Goal: Complete application form

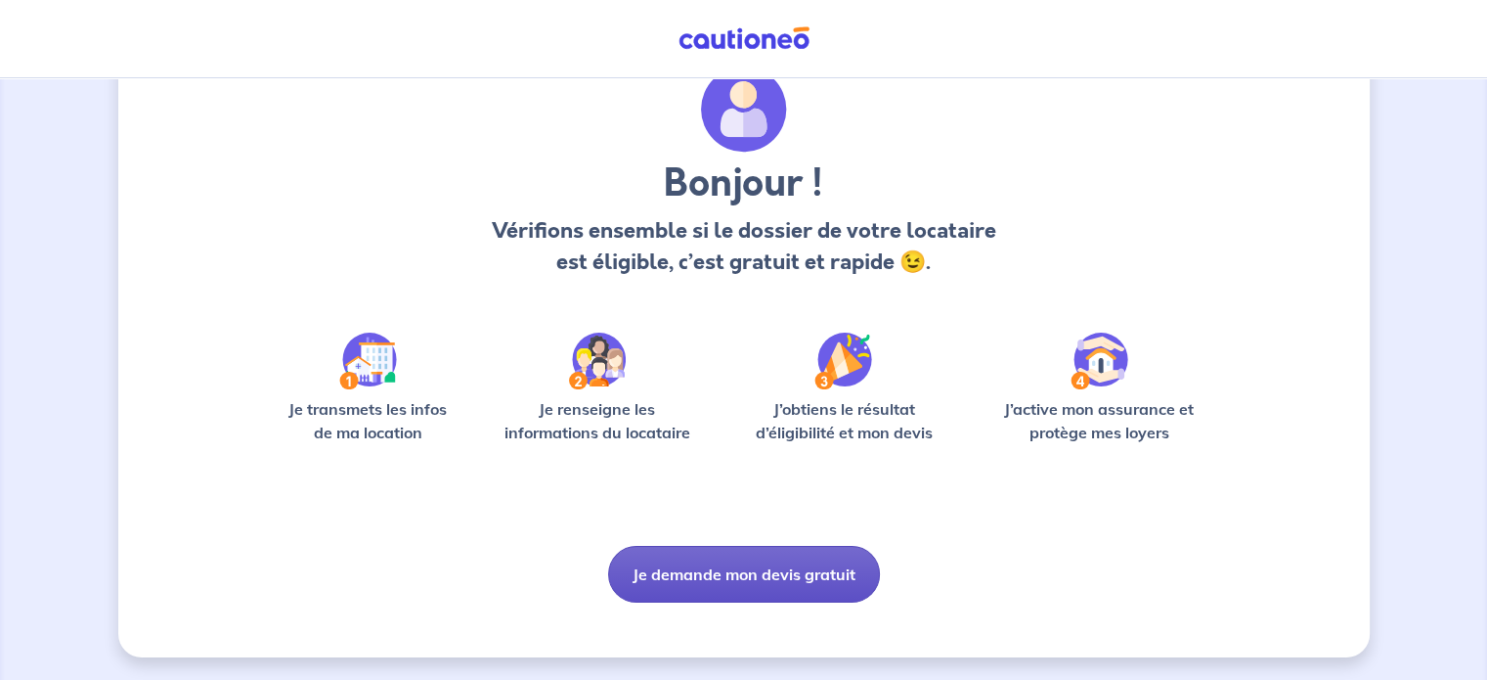
click at [788, 572] on button "Je demande mon devis gratuit" at bounding box center [744, 574] width 272 height 57
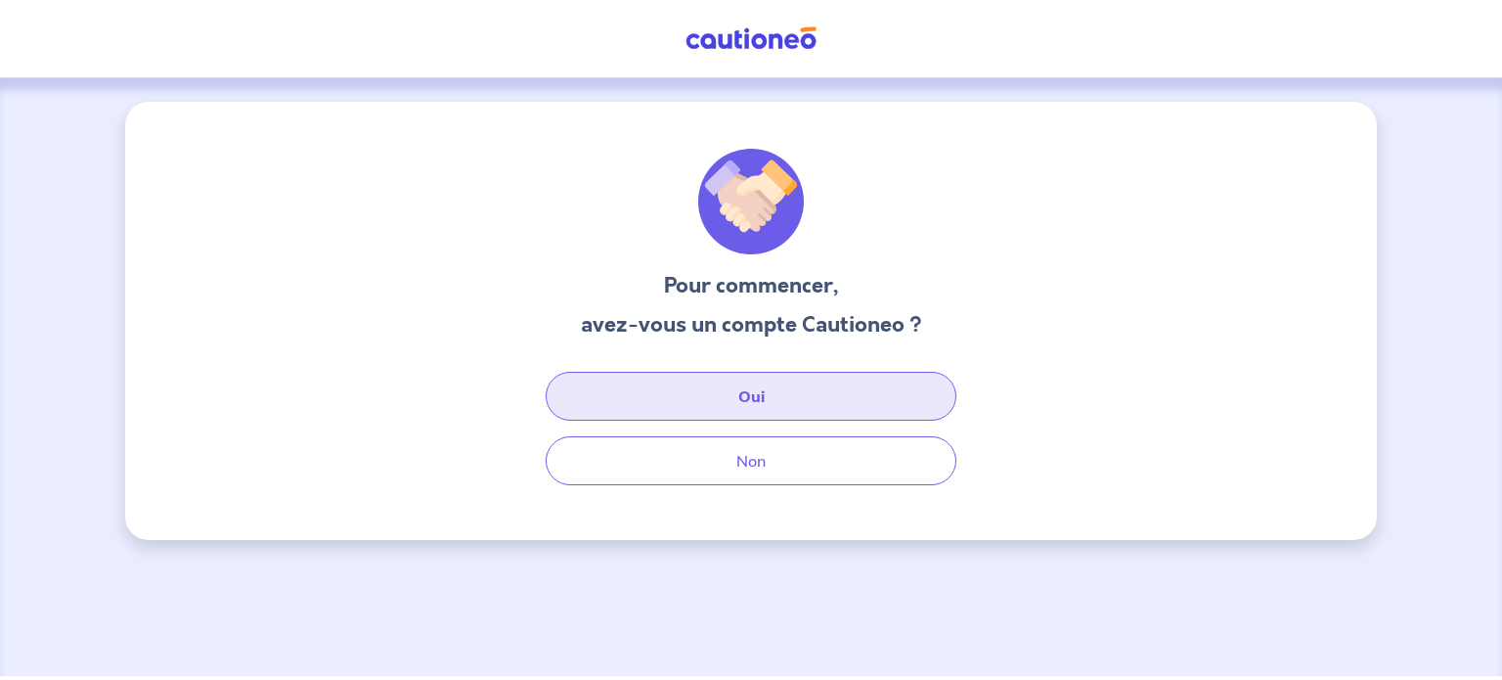
click at [782, 411] on button "Oui" at bounding box center [751, 396] width 411 height 49
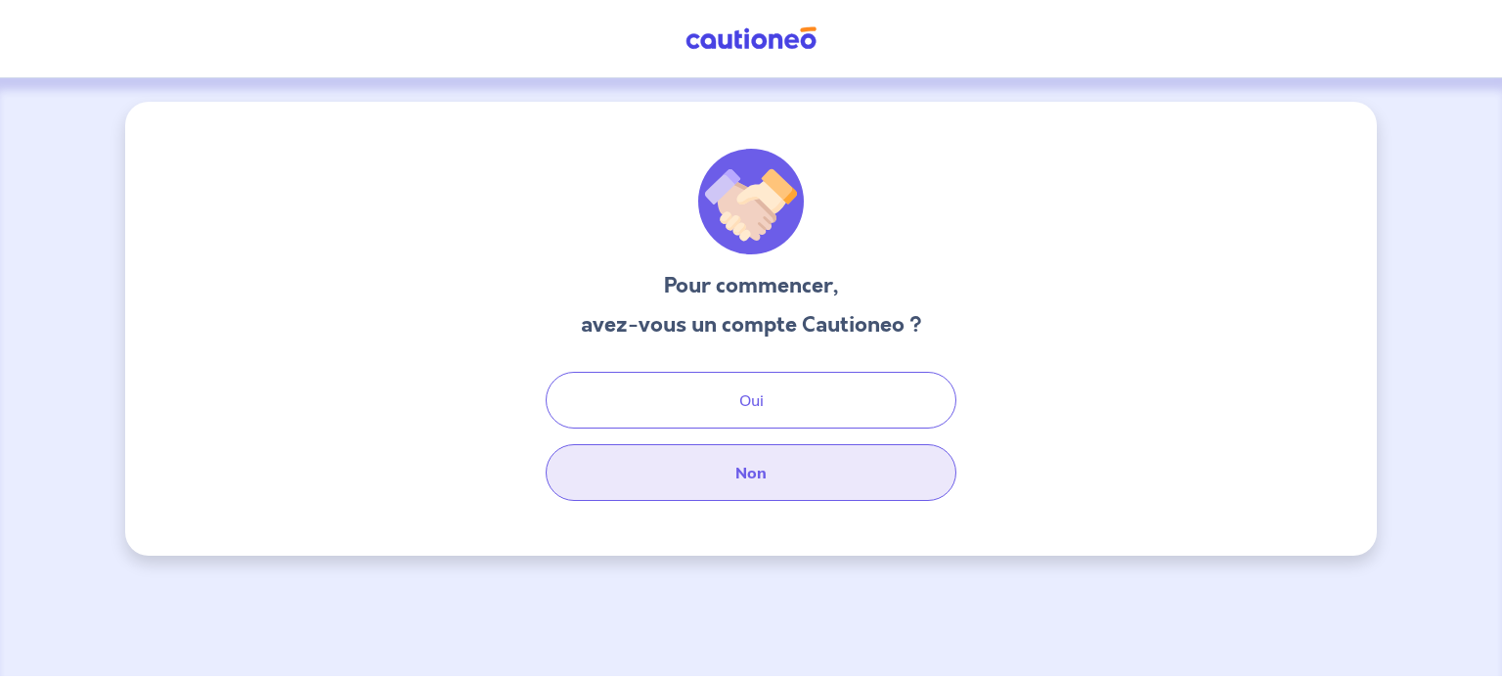
click at [697, 475] on button "Non" at bounding box center [751, 472] width 411 height 57
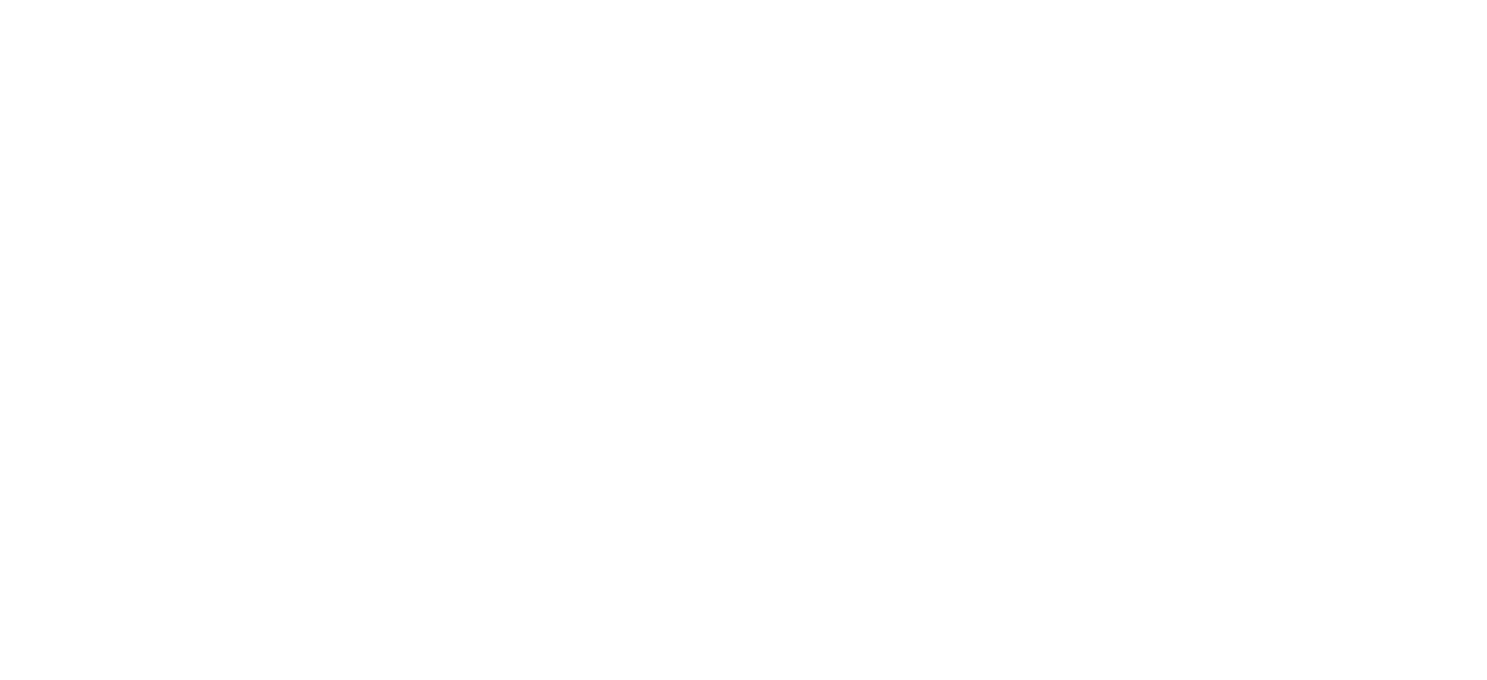
select select "FR"
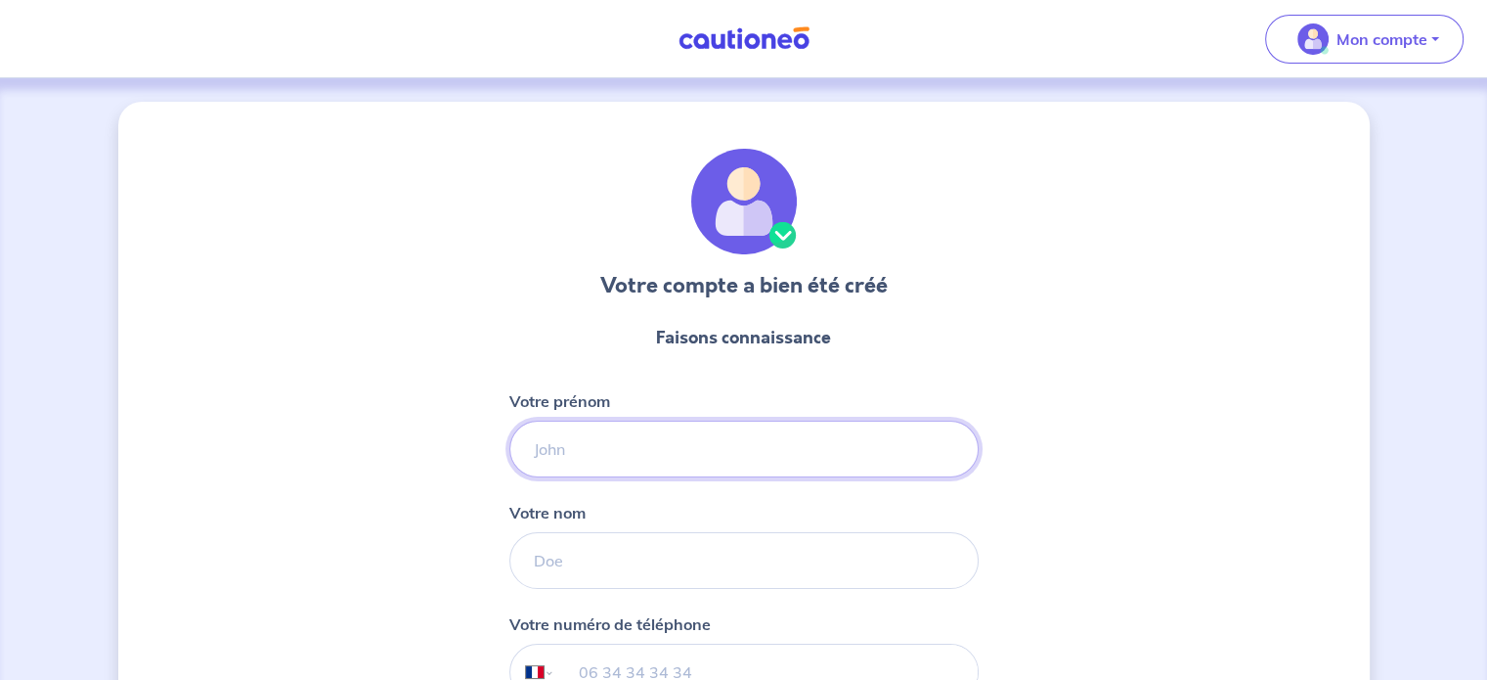
click at [647, 460] on input "Votre prénom" at bounding box center [744, 449] width 469 height 57
type input "Joffrey"
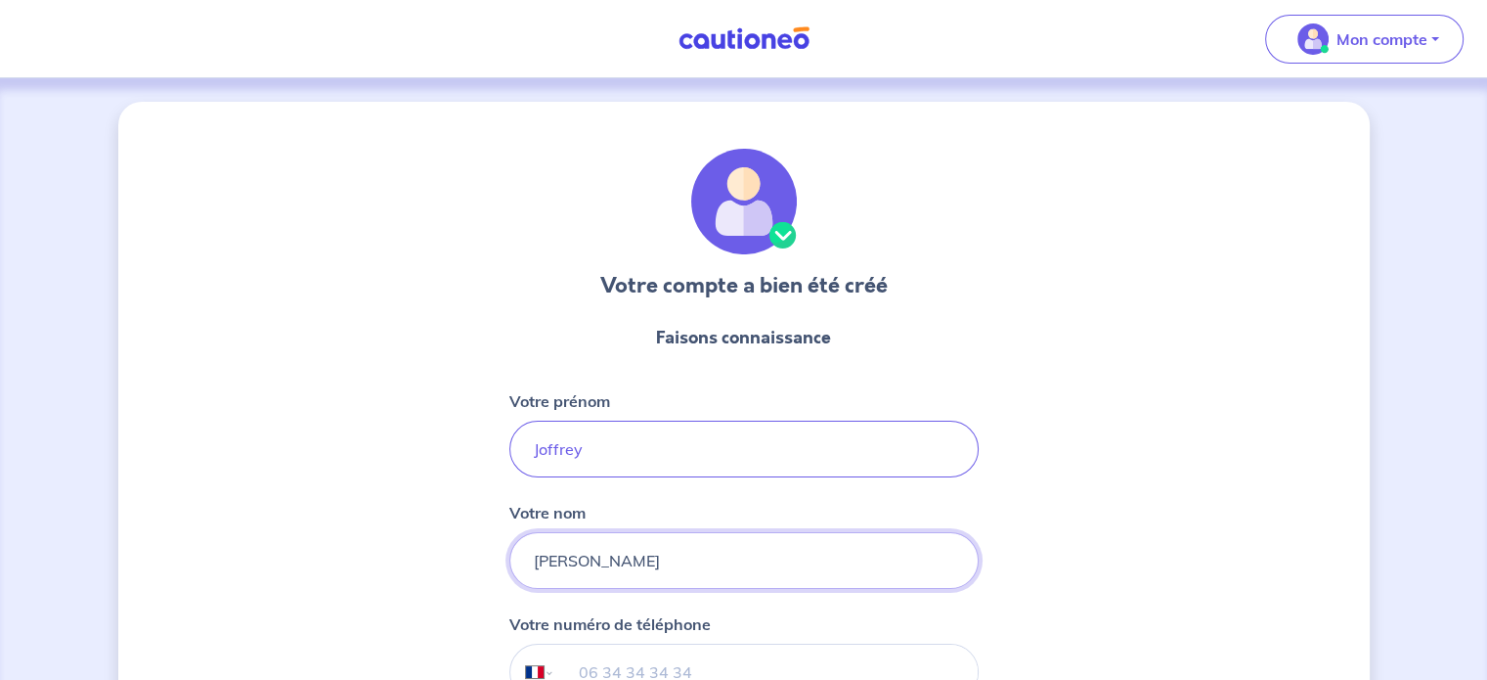
type input "[PERSON_NAME]"
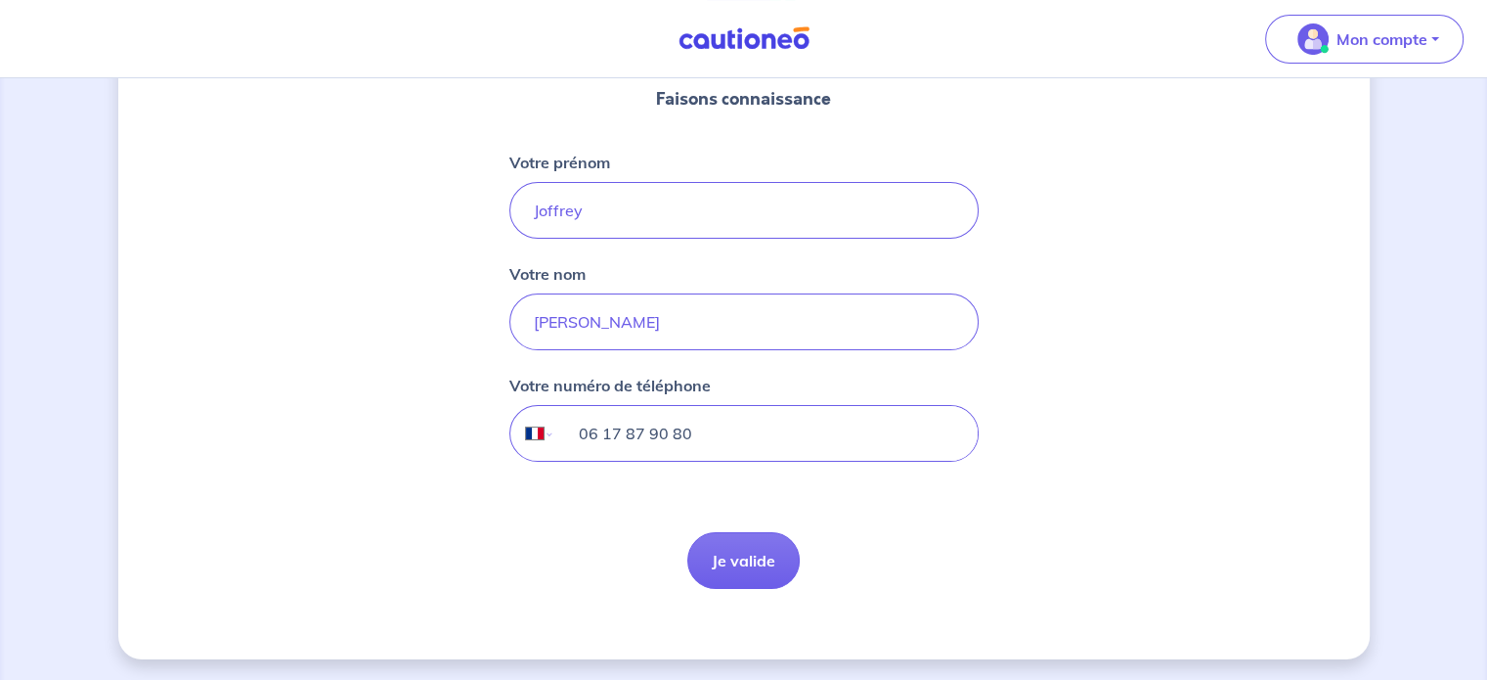
scroll to position [240, 0]
type input "06 17 87 90 80"
click at [724, 562] on button "Je valide" at bounding box center [744, 559] width 112 height 57
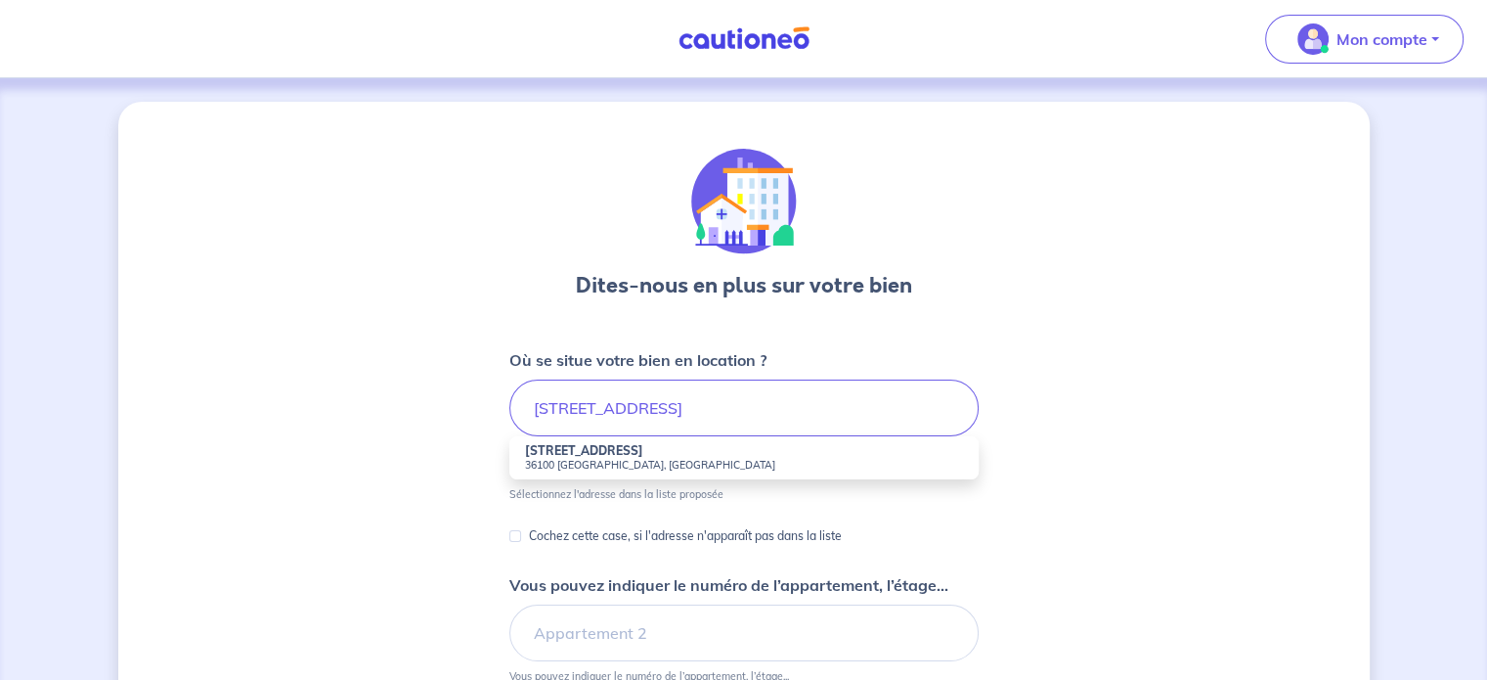
click at [577, 463] on small "36100 [GEOGRAPHIC_DATA], [GEOGRAPHIC_DATA]" at bounding box center [744, 465] width 438 height 14
type input "[STREET_ADDRESS]"
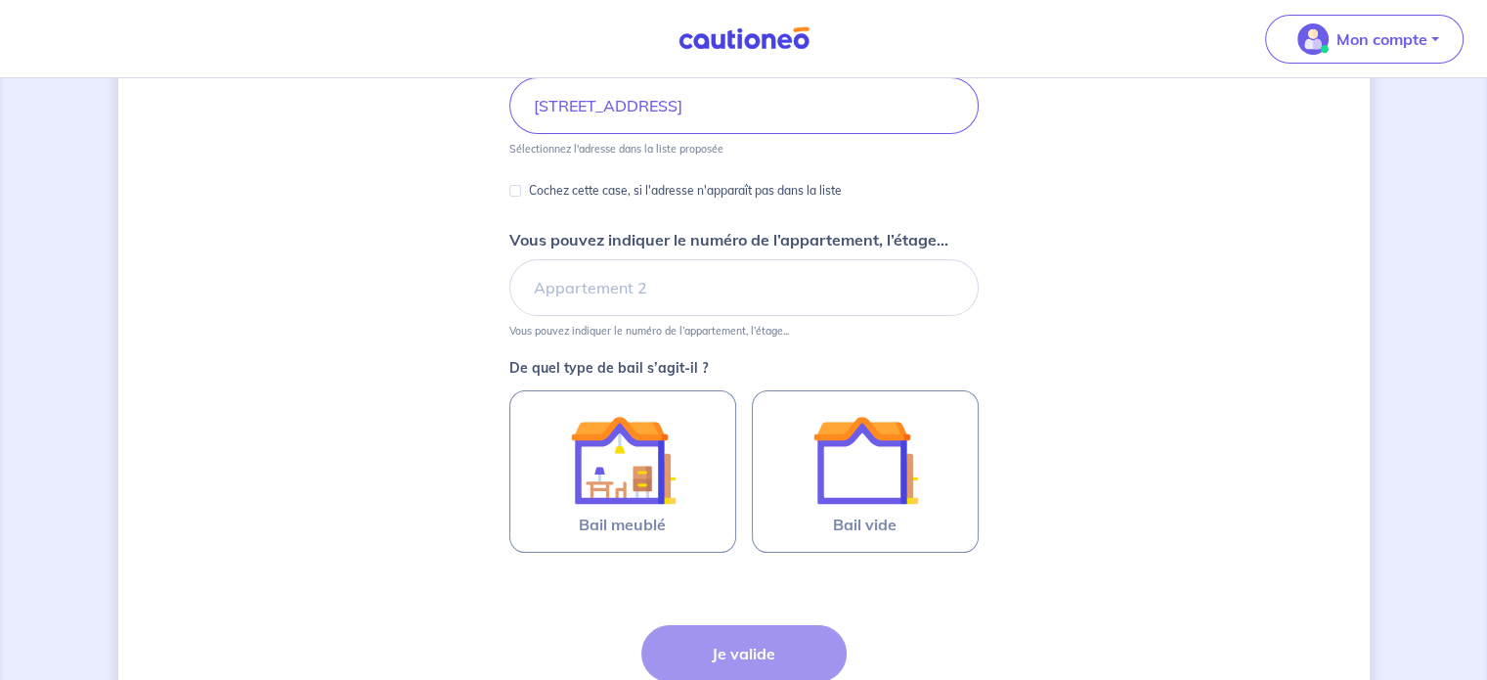
scroll to position [468, 0]
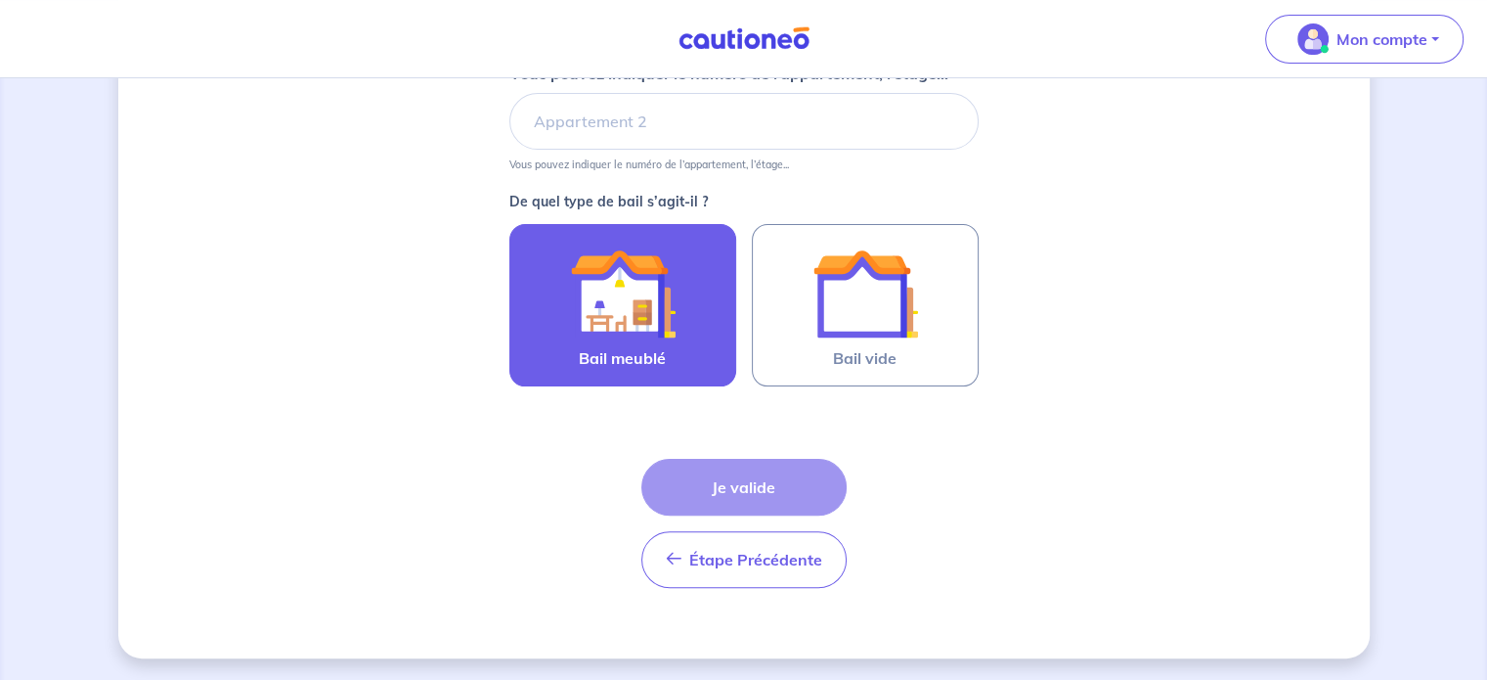
click at [688, 346] on label "Bail meublé" at bounding box center [623, 305] width 227 height 162
click at [0, 0] on input "Bail meublé" at bounding box center [0, 0] width 0 height 0
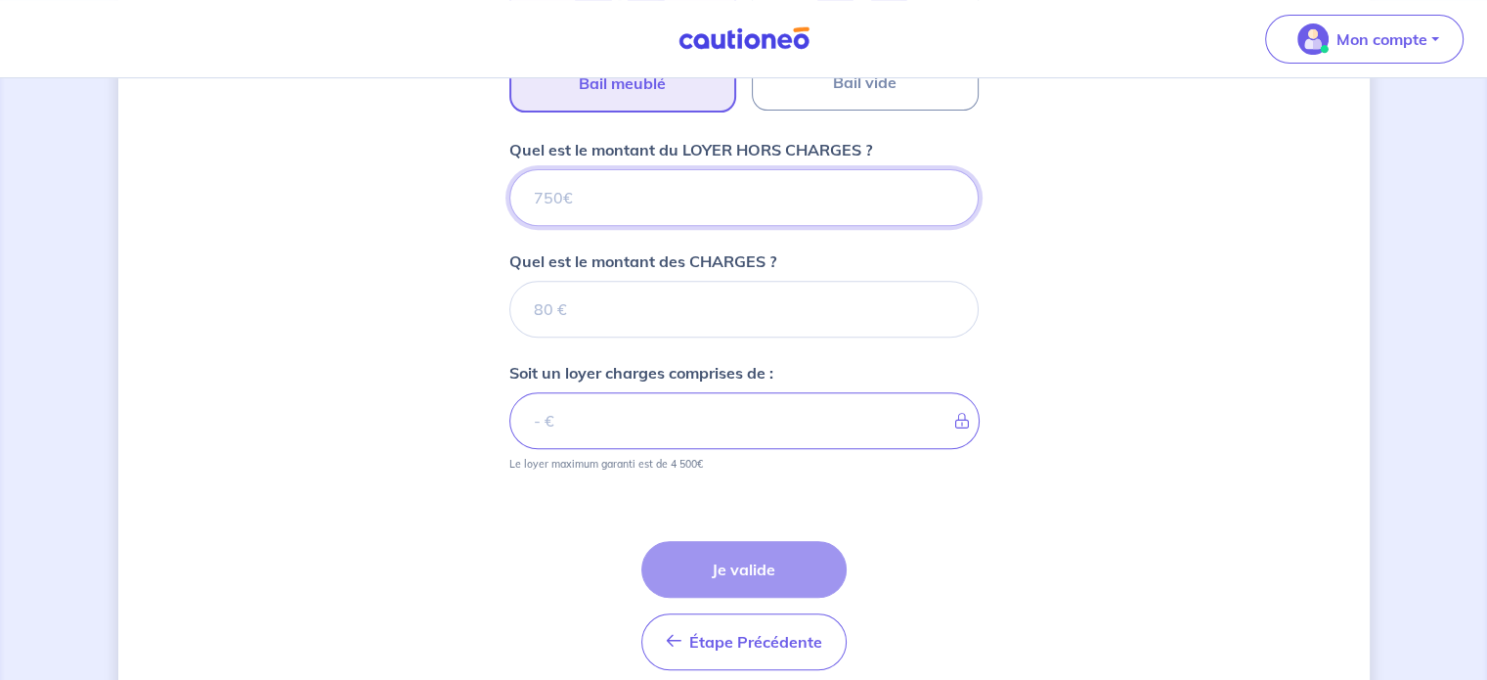
scroll to position [629, 0]
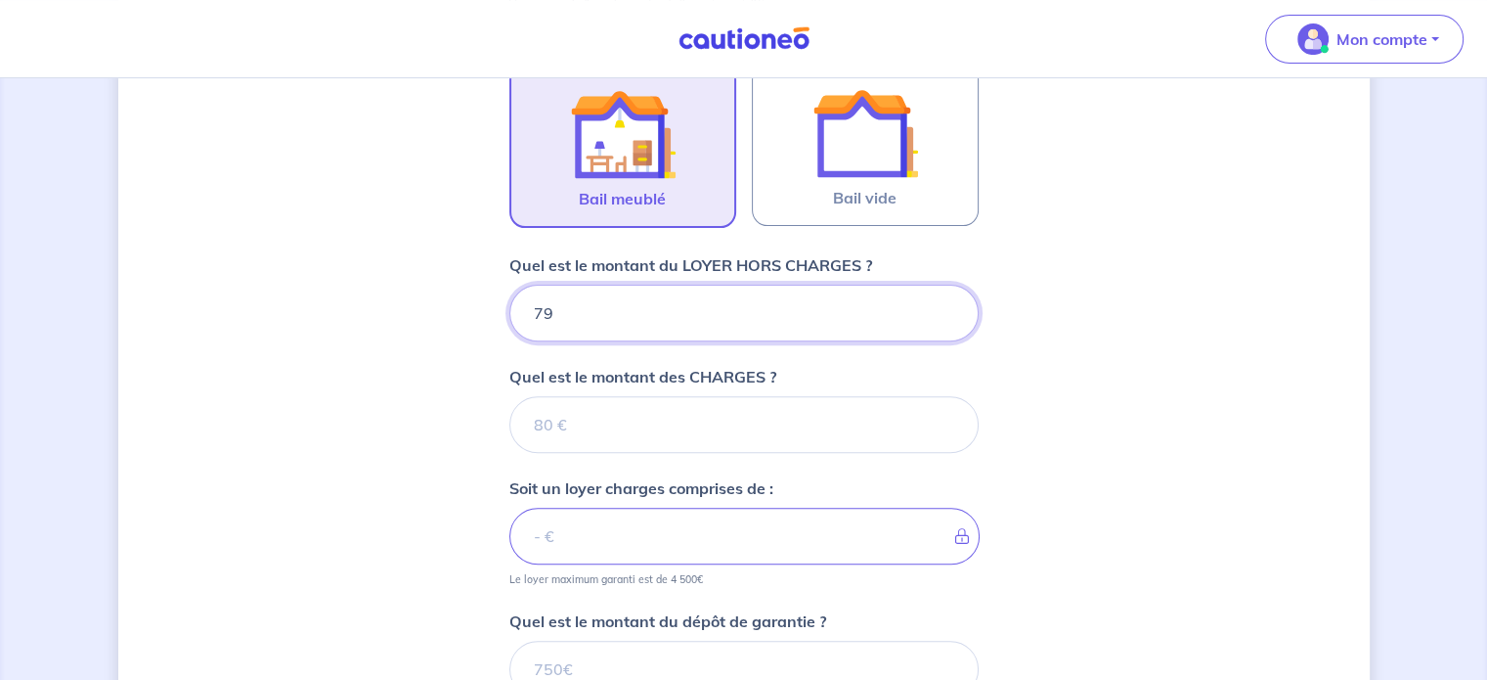
type input "790"
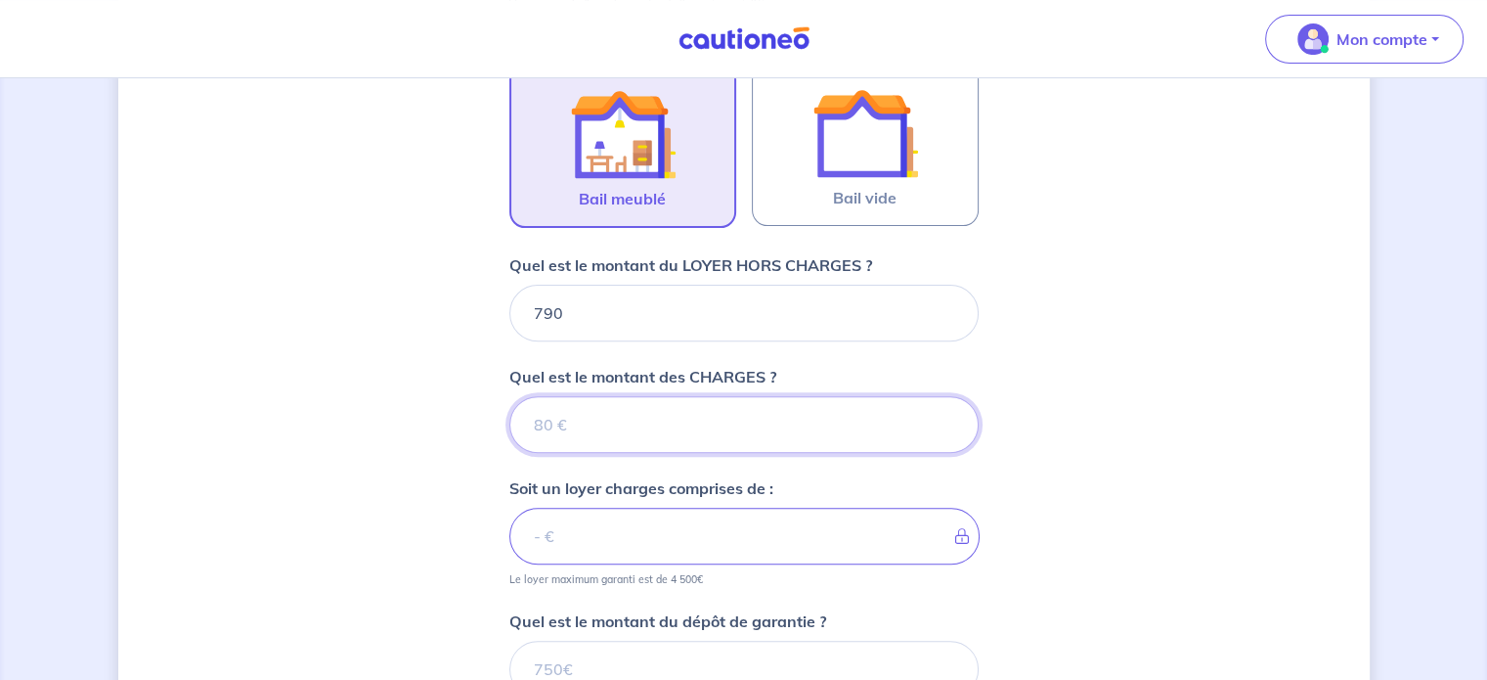
click at [697, 405] on input "Quel est le montant des CHARGES ?" at bounding box center [744, 424] width 469 height 57
type input "10"
type input "800"
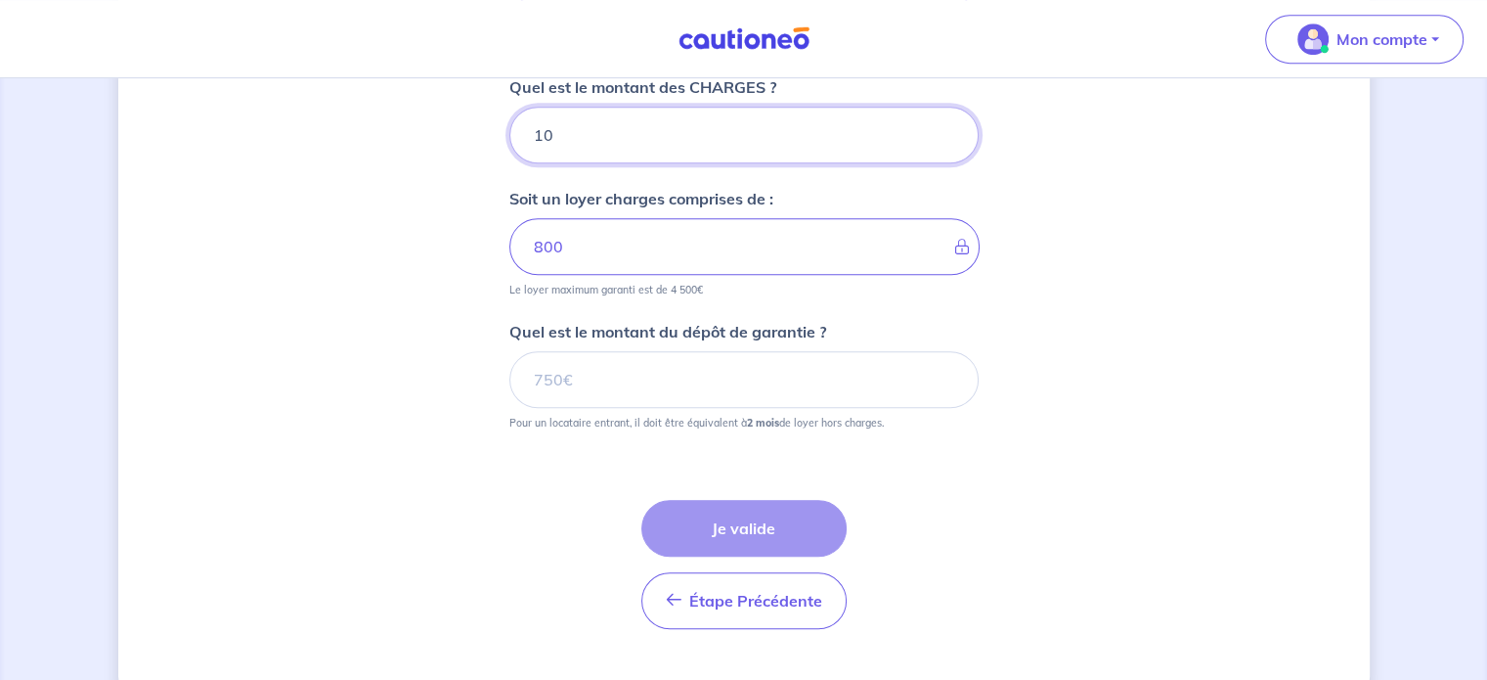
scroll to position [922, 0]
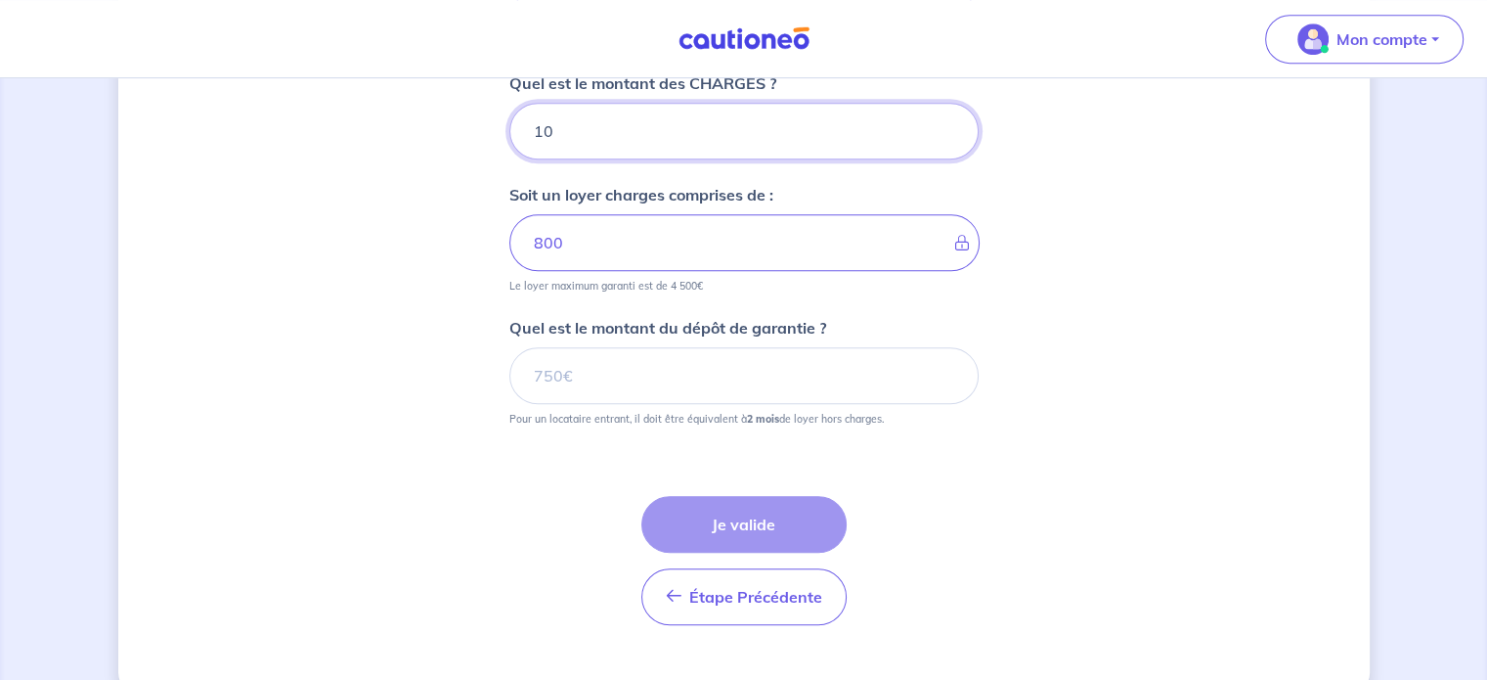
type input "10"
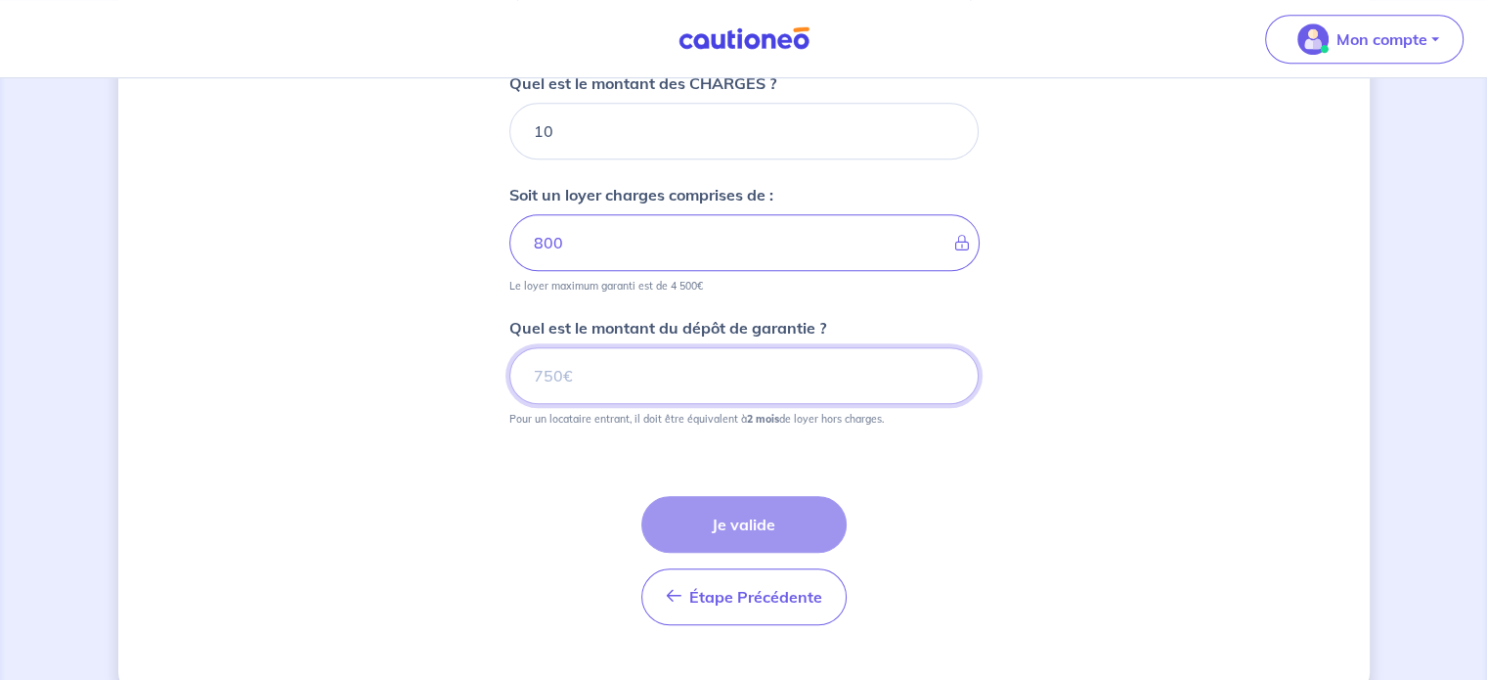
click at [708, 378] on input "Quel est le montant du dépôt de garantie ?" at bounding box center [744, 375] width 469 height 57
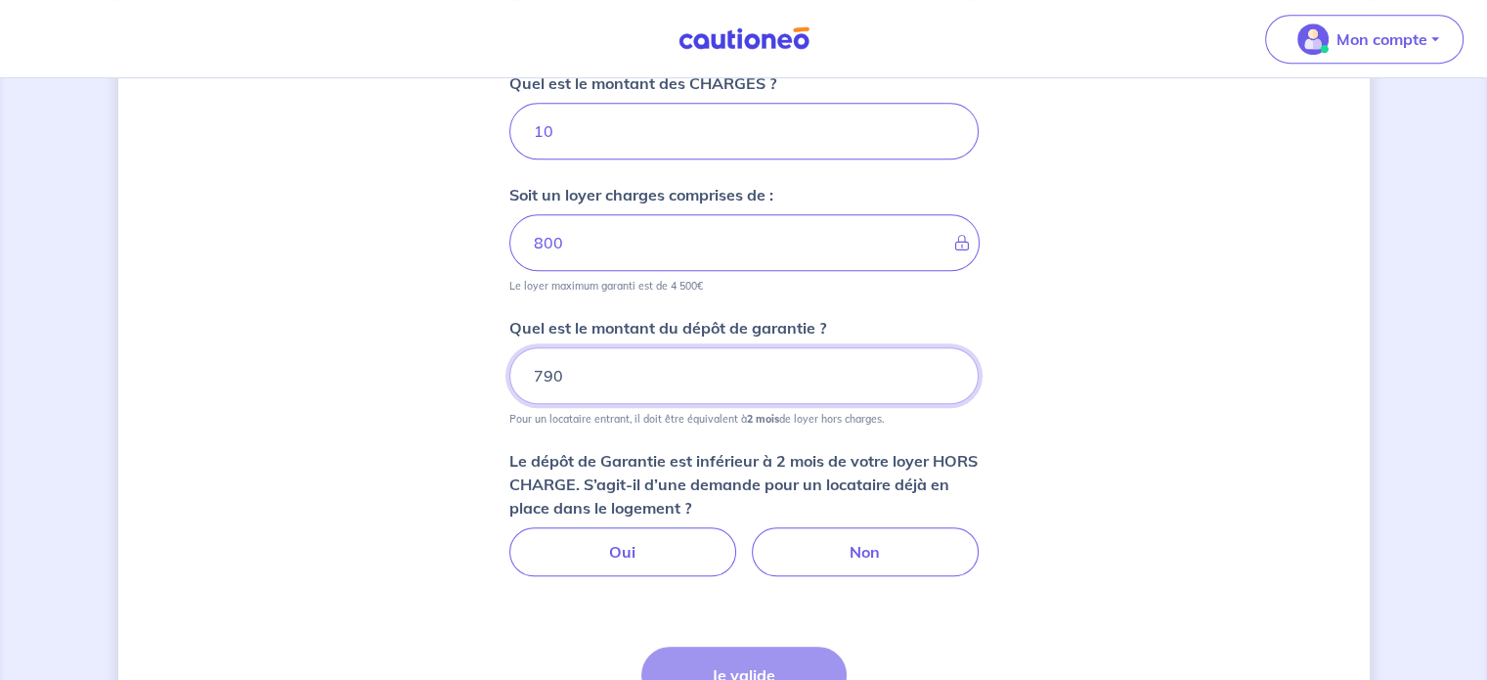
scroll to position [1020, 0]
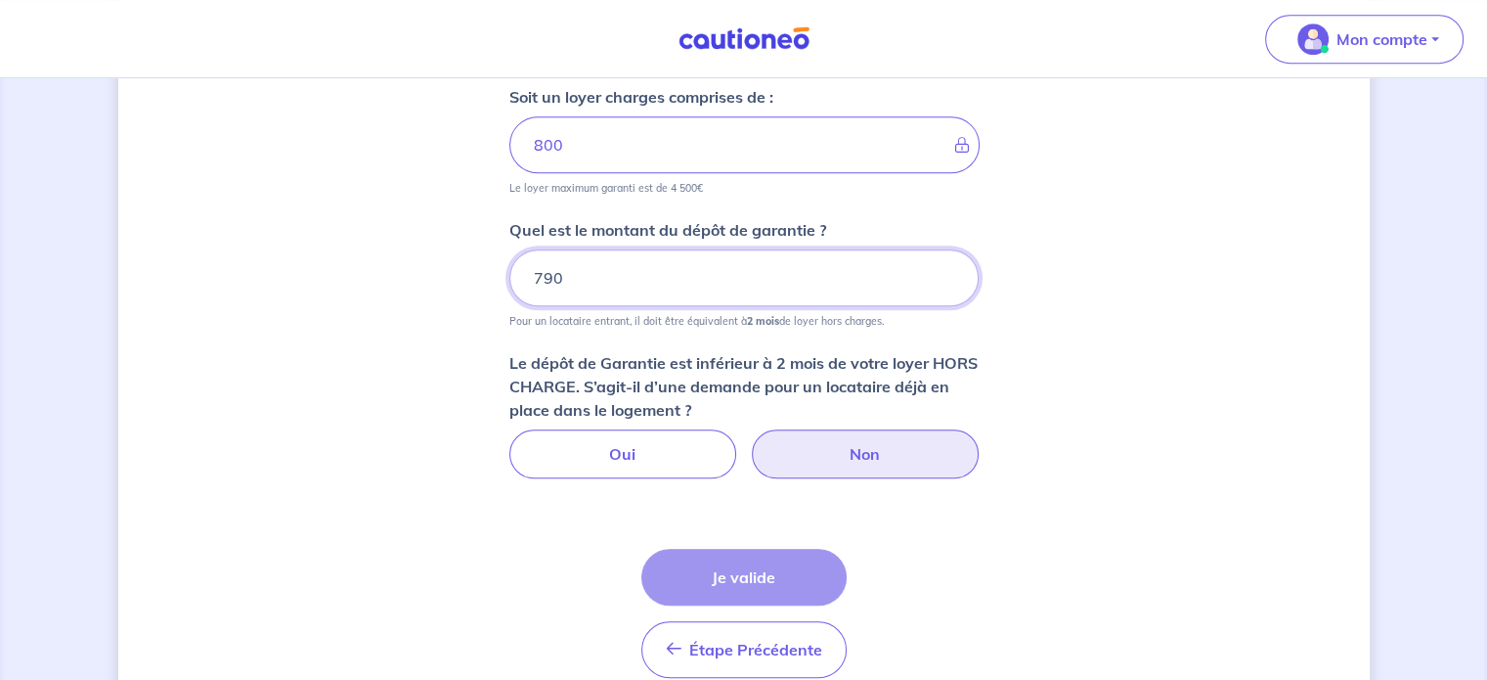
type input "790"
click at [864, 456] on label "Non" at bounding box center [865, 453] width 227 height 49
click at [750, 442] on input "Non" at bounding box center [743, 435] width 13 height 13
radio input "true"
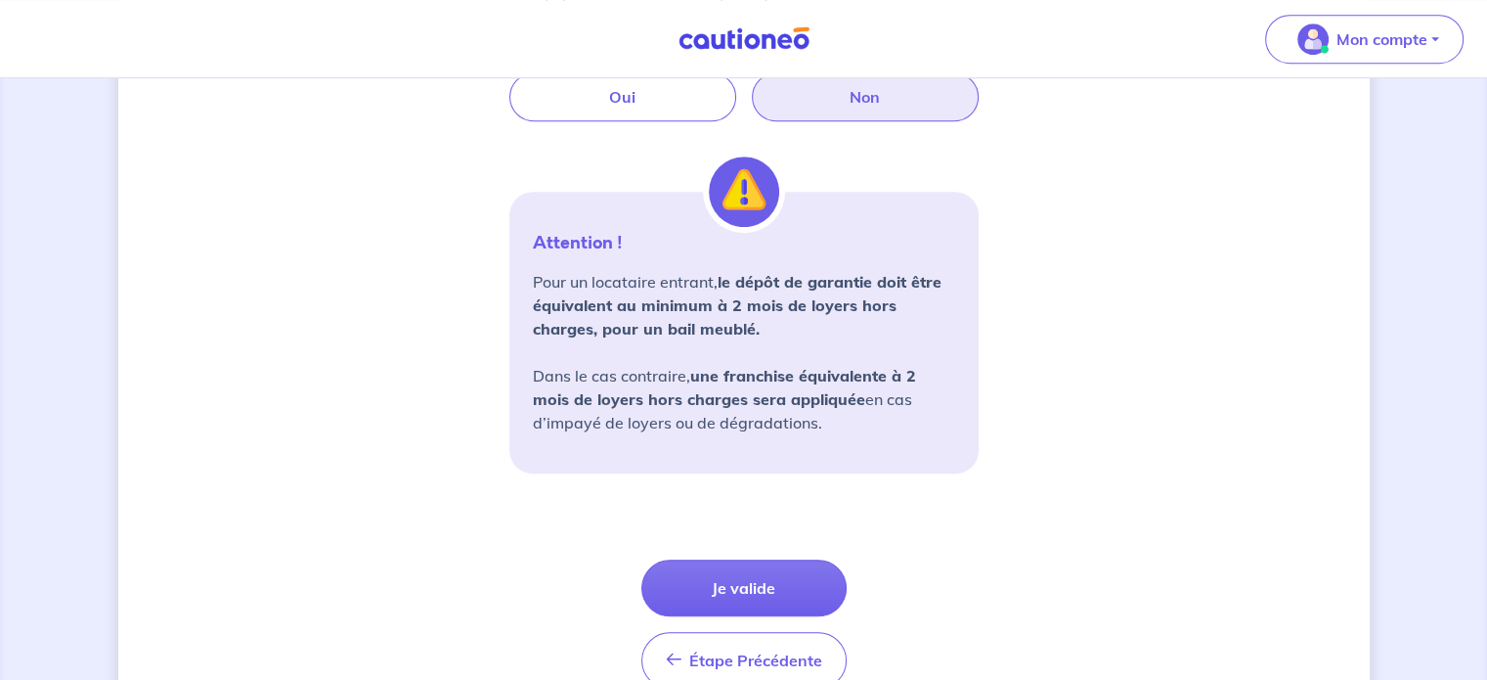
scroll to position [1411, 0]
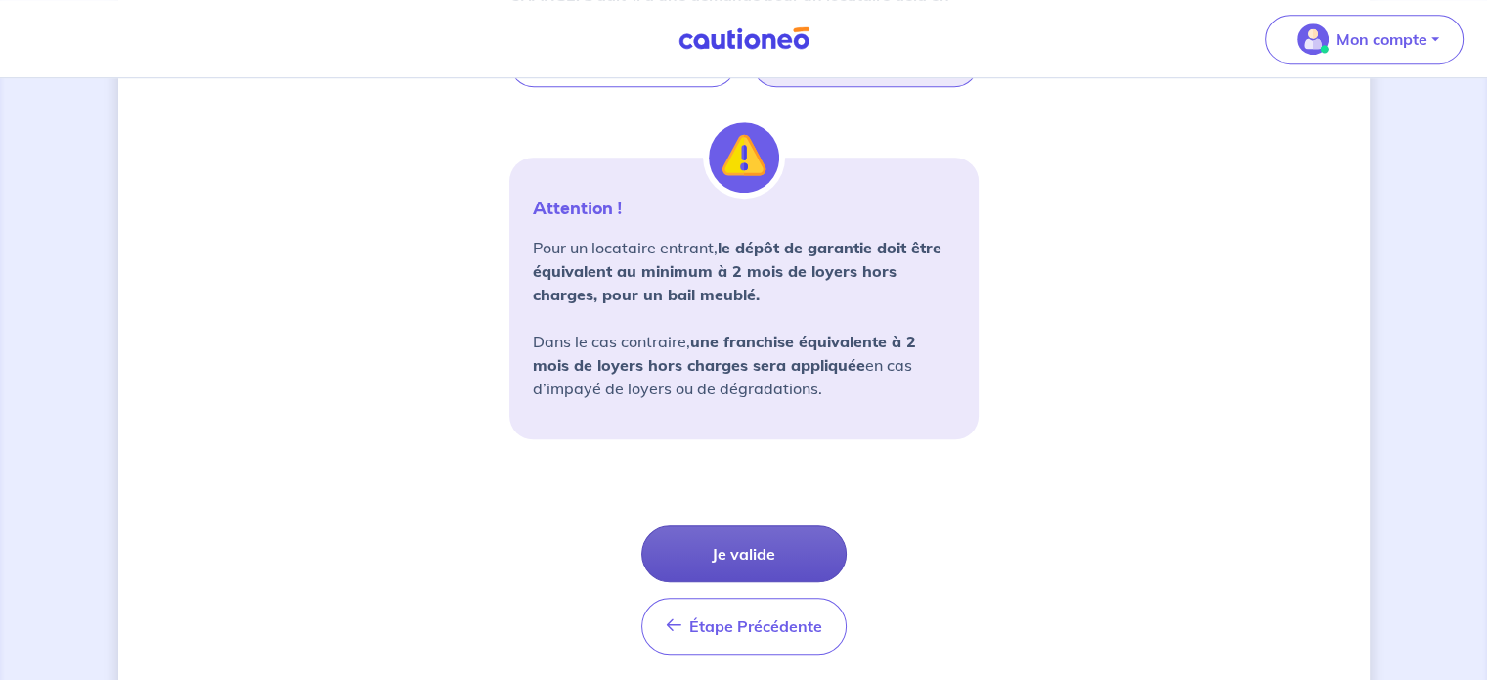
click at [777, 535] on button "Je valide" at bounding box center [744, 553] width 205 height 57
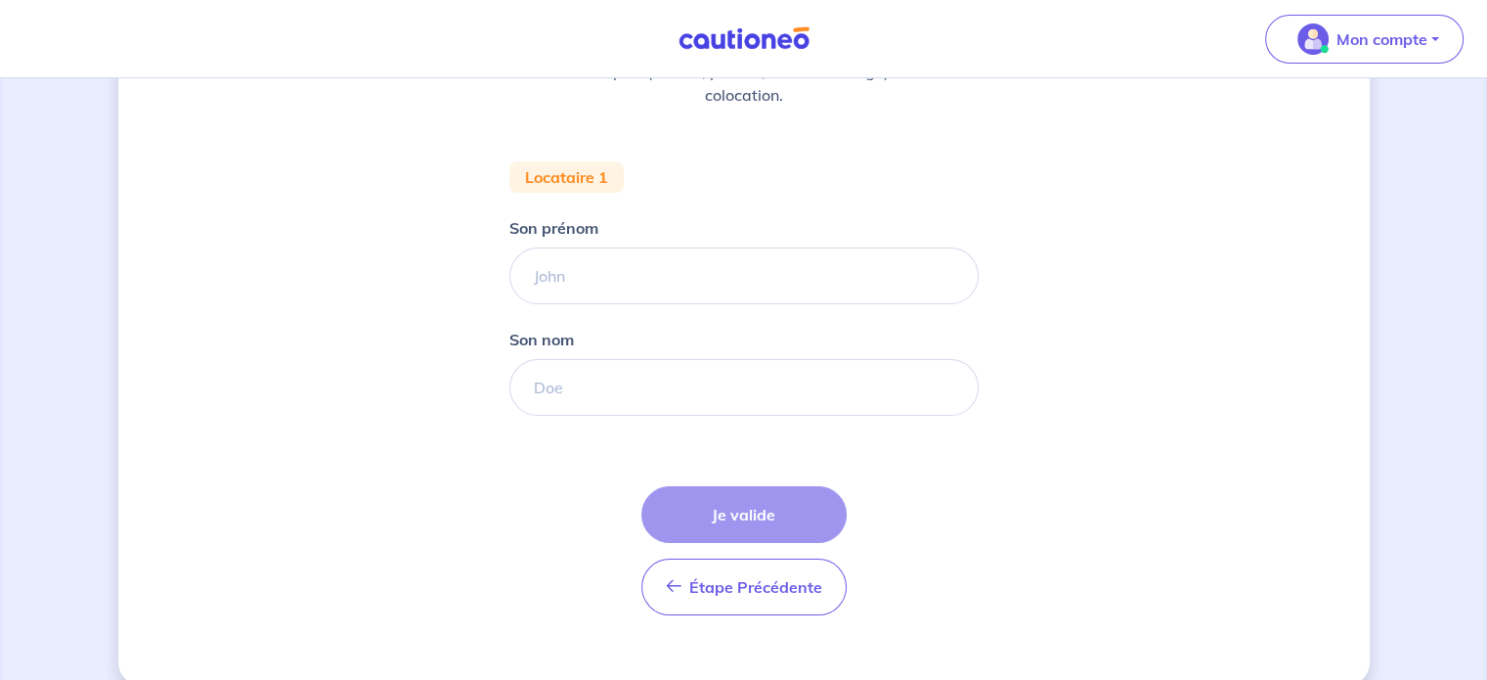
scroll to position [339, 0]
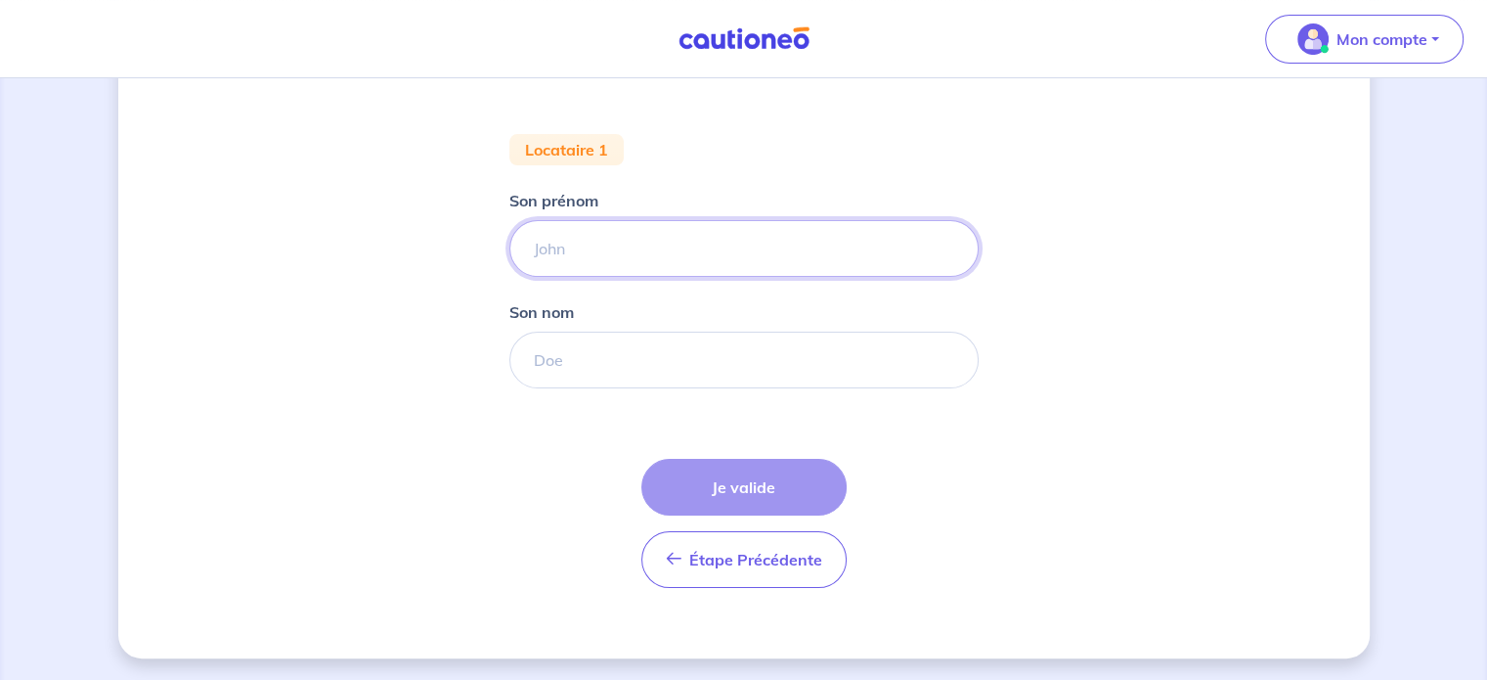
click at [679, 276] on input "Son prénom" at bounding box center [744, 248] width 469 height 57
type input "[PERSON_NAME]"
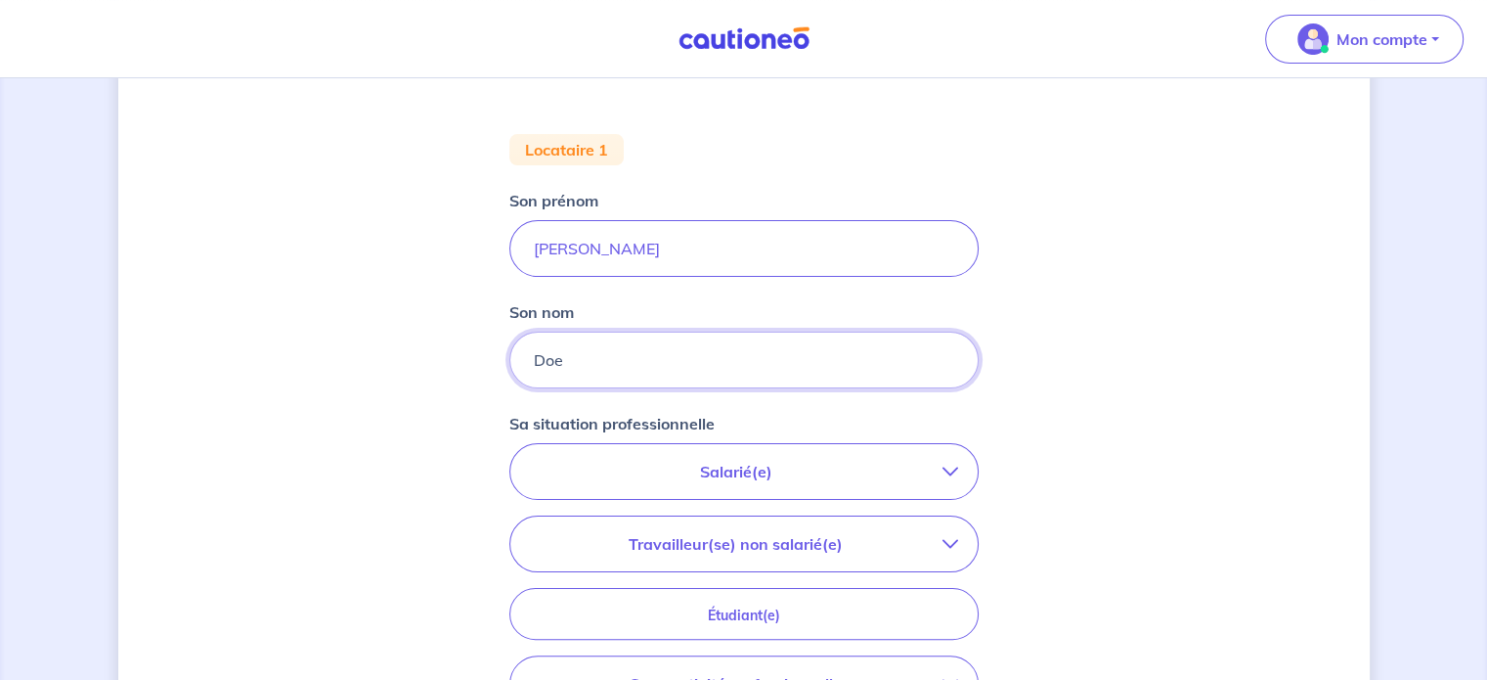
type input "Doe"
click at [936, 480] on p "Salarié(e)" at bounding box center [736, 471] width 413 height 23
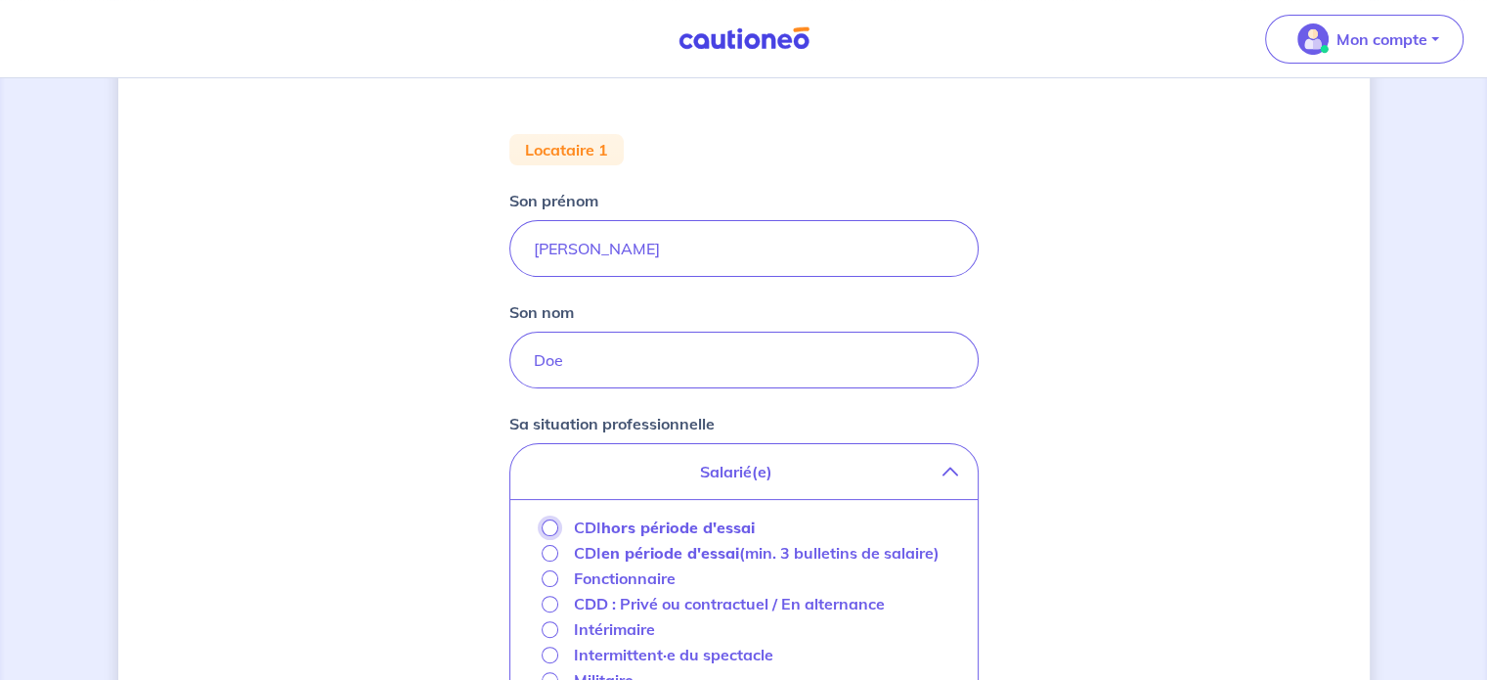
click at [551, 526] on input "CDI hors période d'essai" at bounding box center [550, 527] width 17 height 17
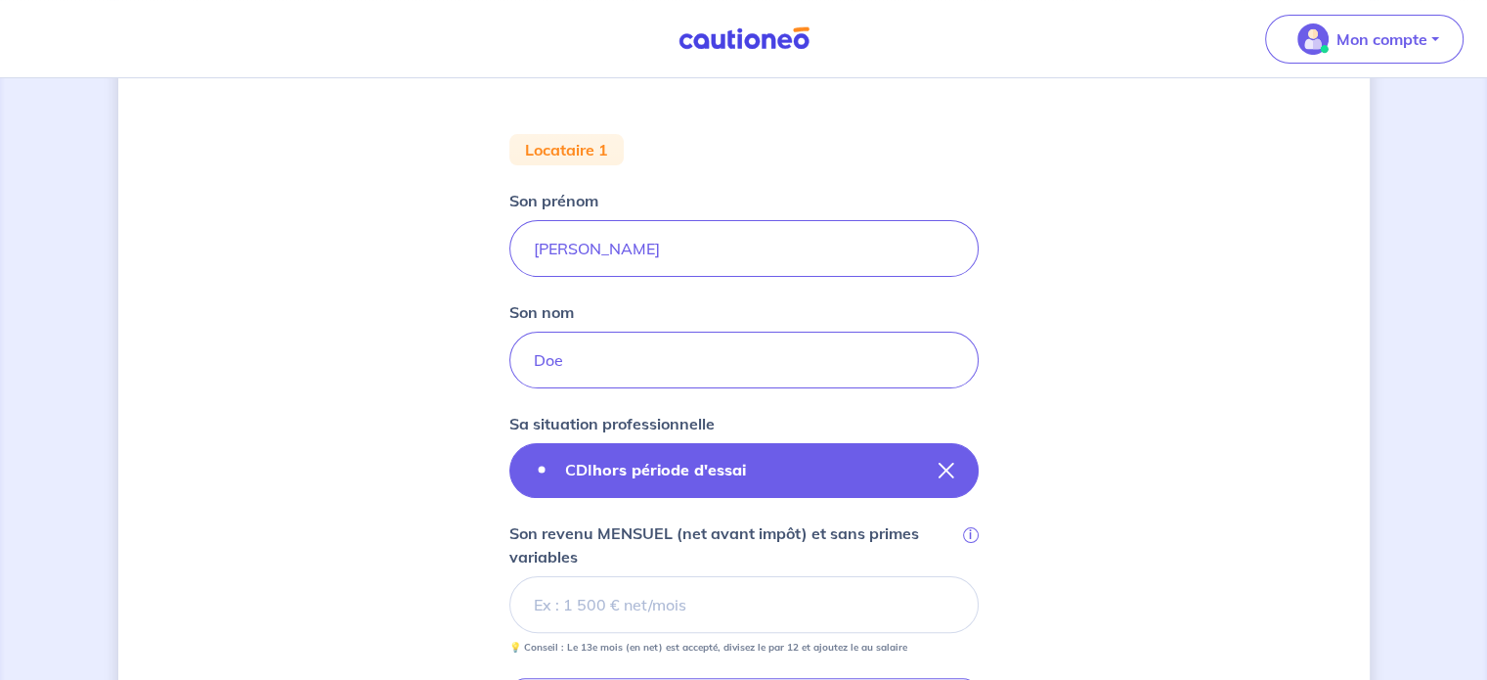
click at [662, 453] on button "CDI hors période d'essai" at bounding box center [744, 470] width 469 height 55
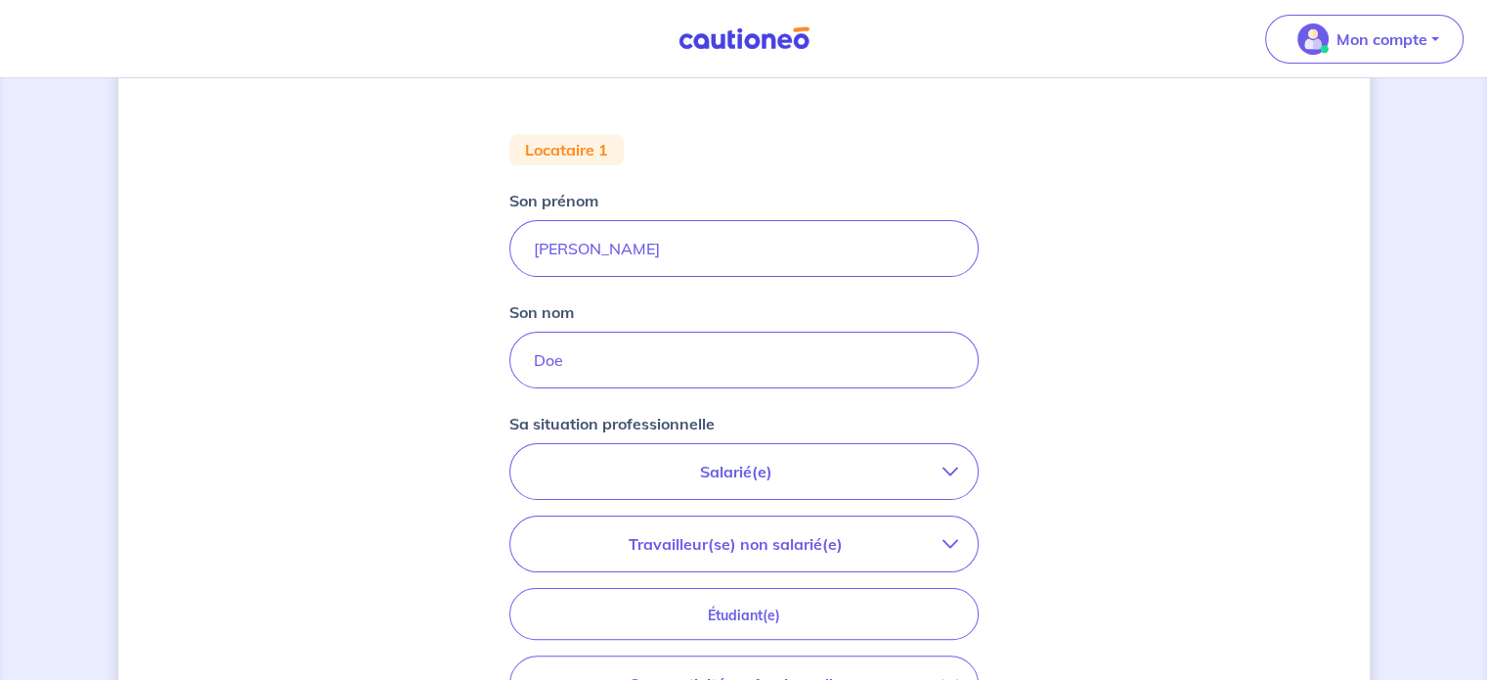
click at [751, 480] on button "Salarié(e)" at bounding box center [743, 471] width 467 height 55
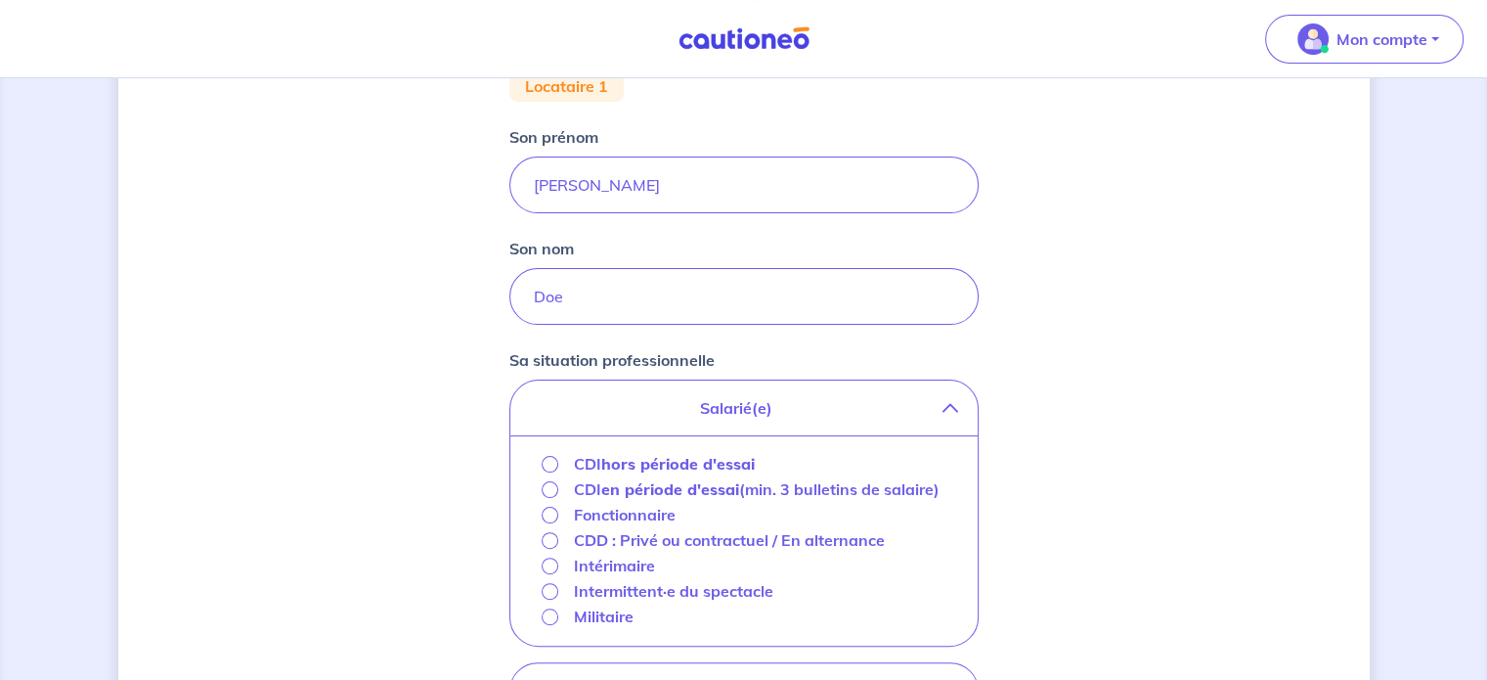
scroll to position [437, 0]
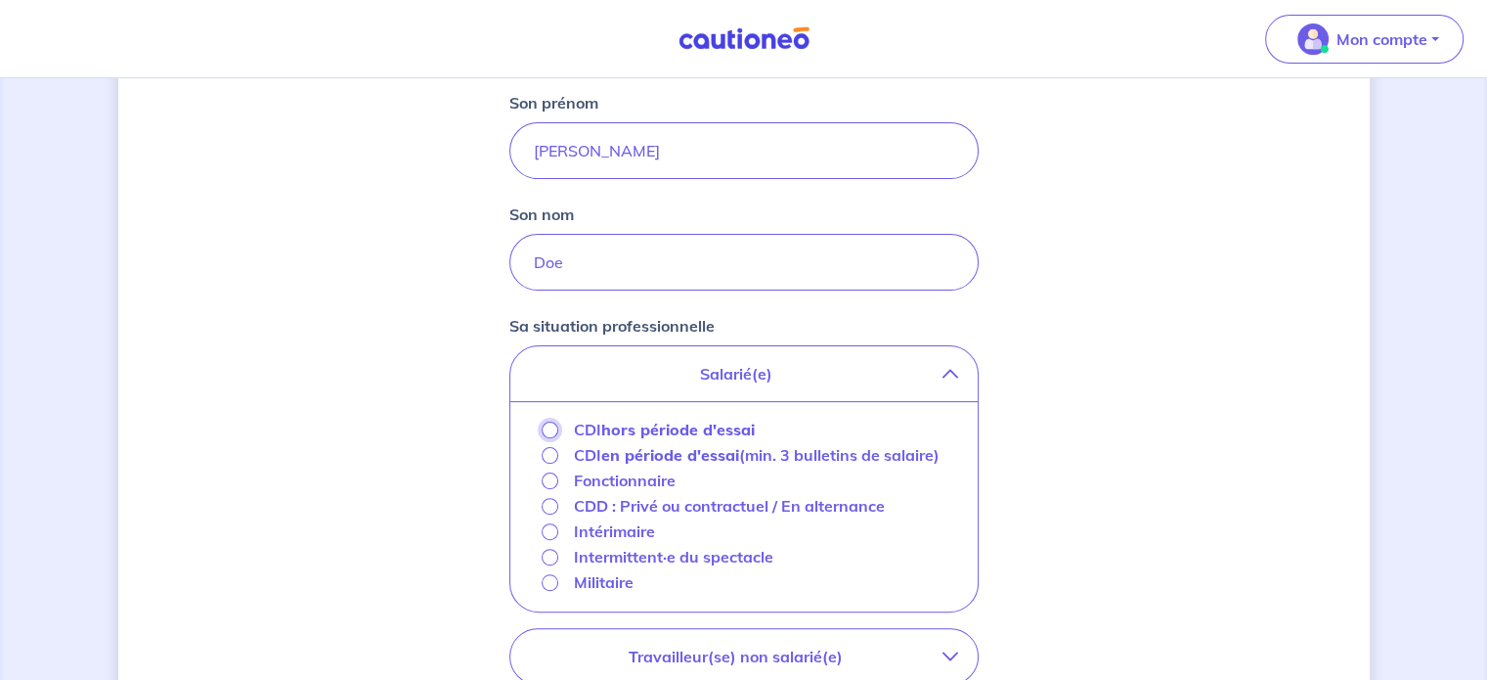
click at [555, 425] on input "CDI hors période d'essai" at bounding box center [550, 430] width 17 height 17
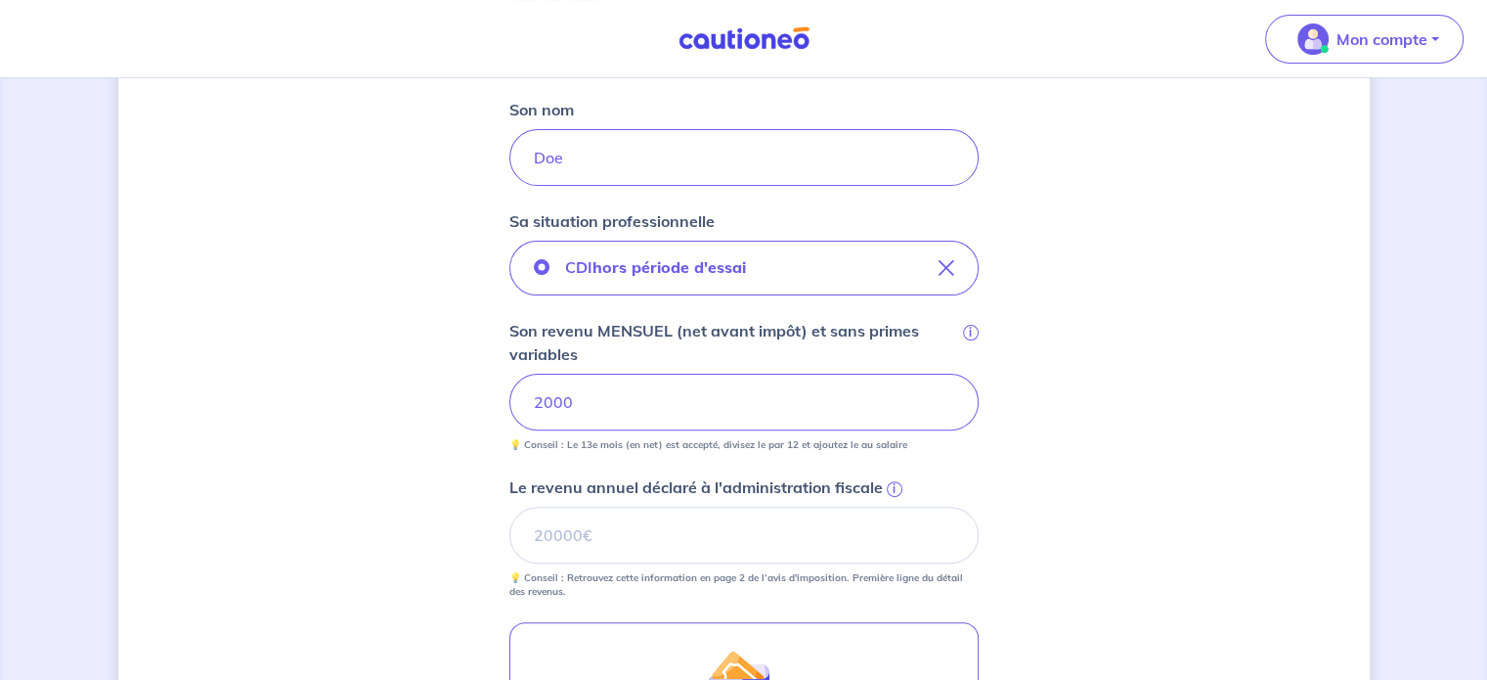
scroll to position [731, 0]
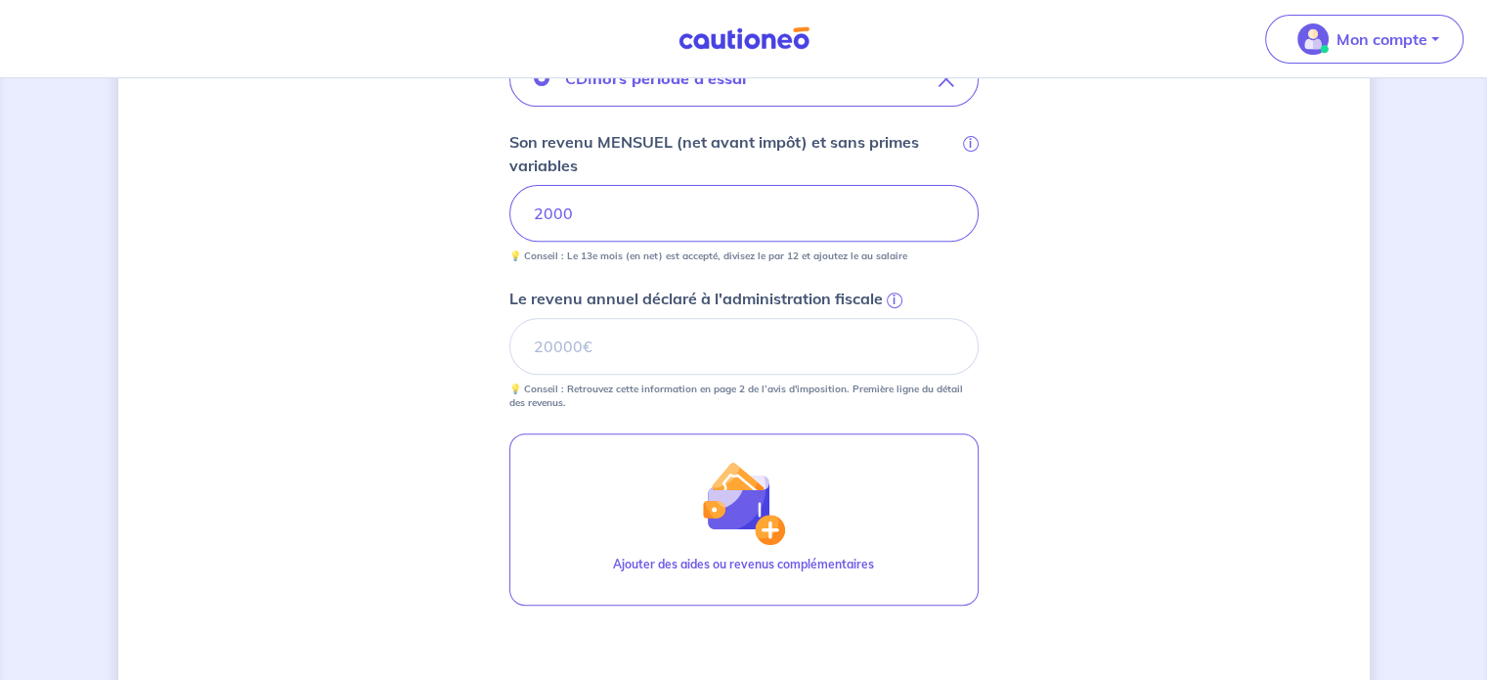
click at [1122, 434] on div "Concernant vos locataires 💡 Pour info : nous acceptons les personnes seules, le…" at bounding box center [744, 135] width 1252 height 1528
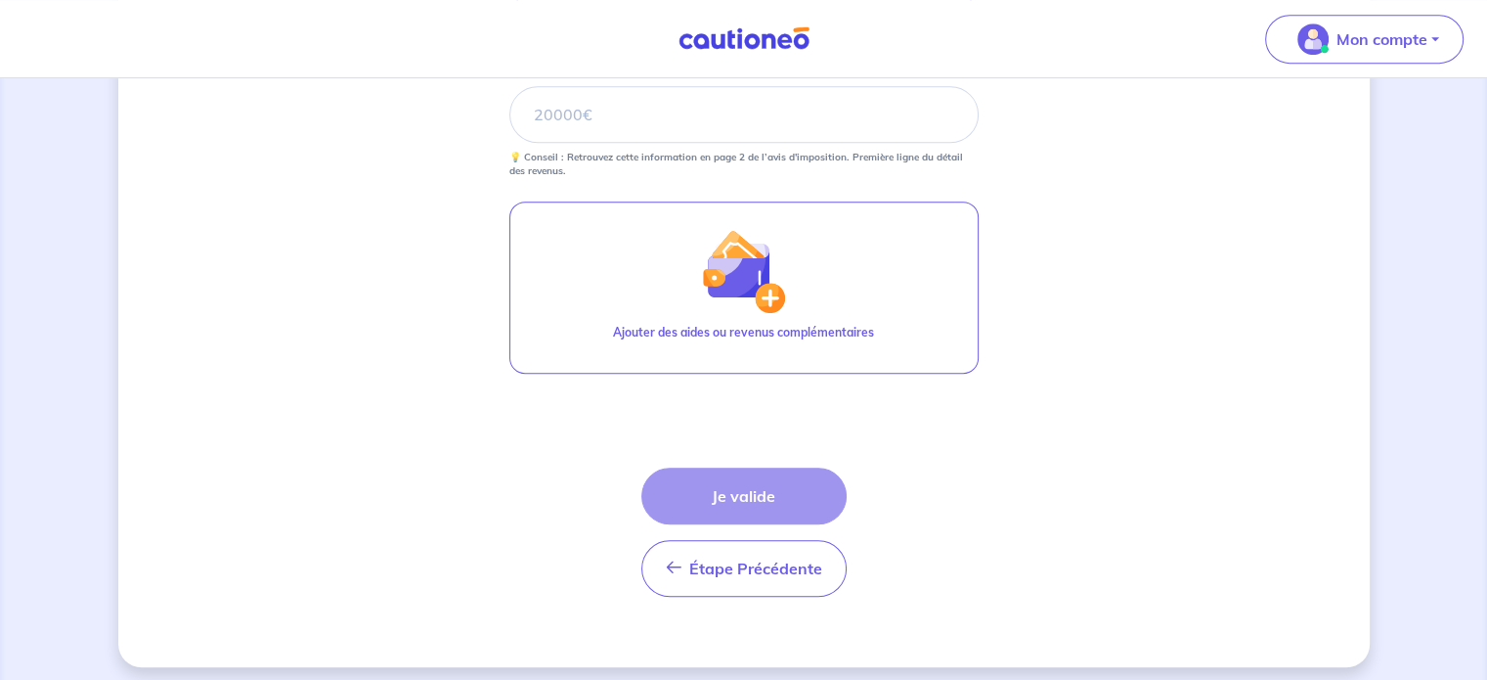
scroll to position [970, 0]
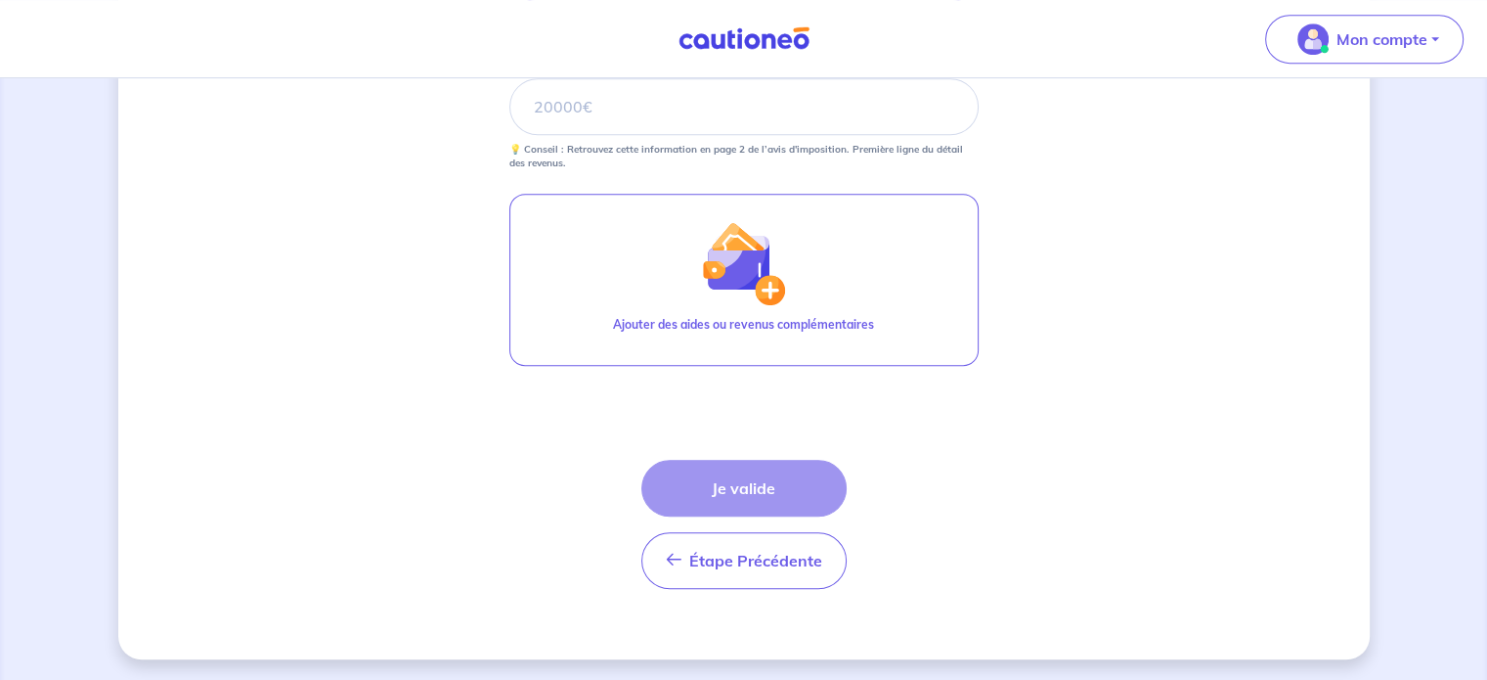
click at [793, 490] on div "Étape Précédente Précédent Je valide Je valide" at bounding box center [744, 524] width 205 height 129
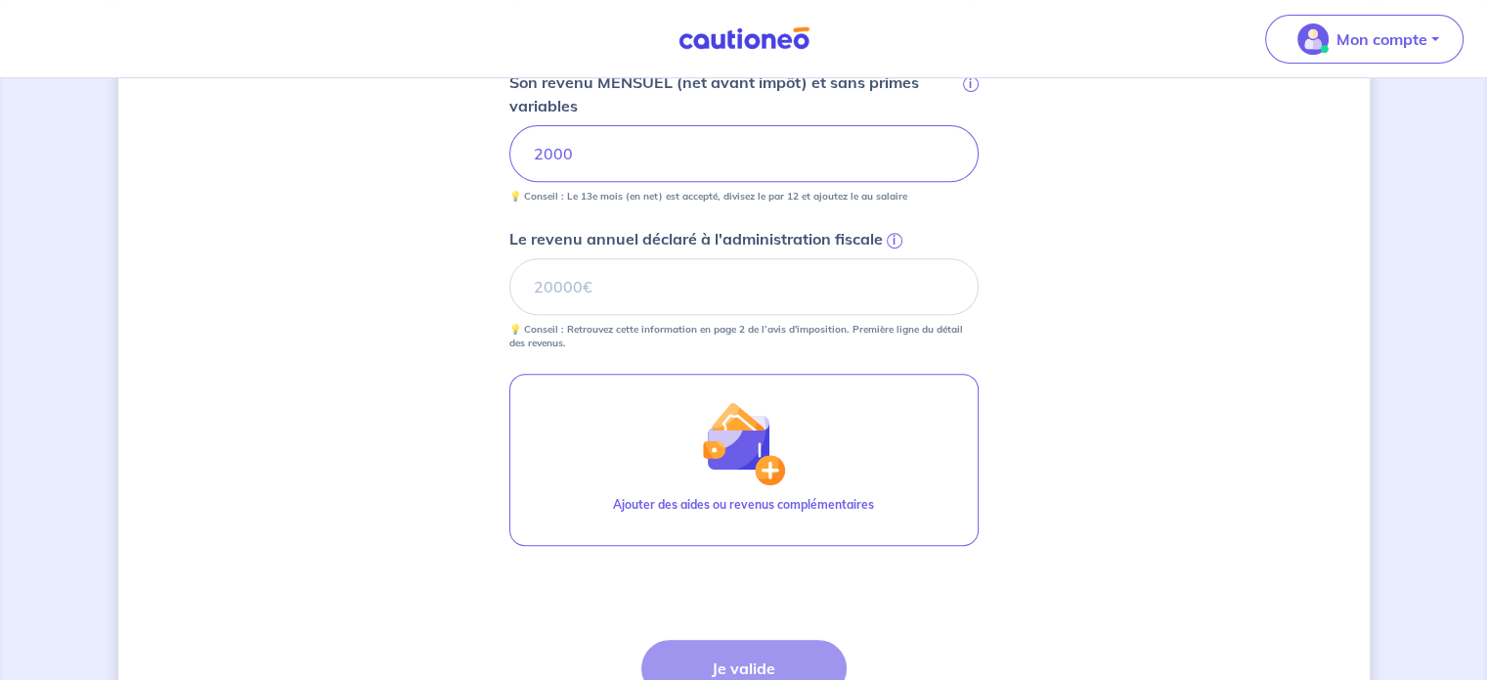
scroll to position [579, 0]
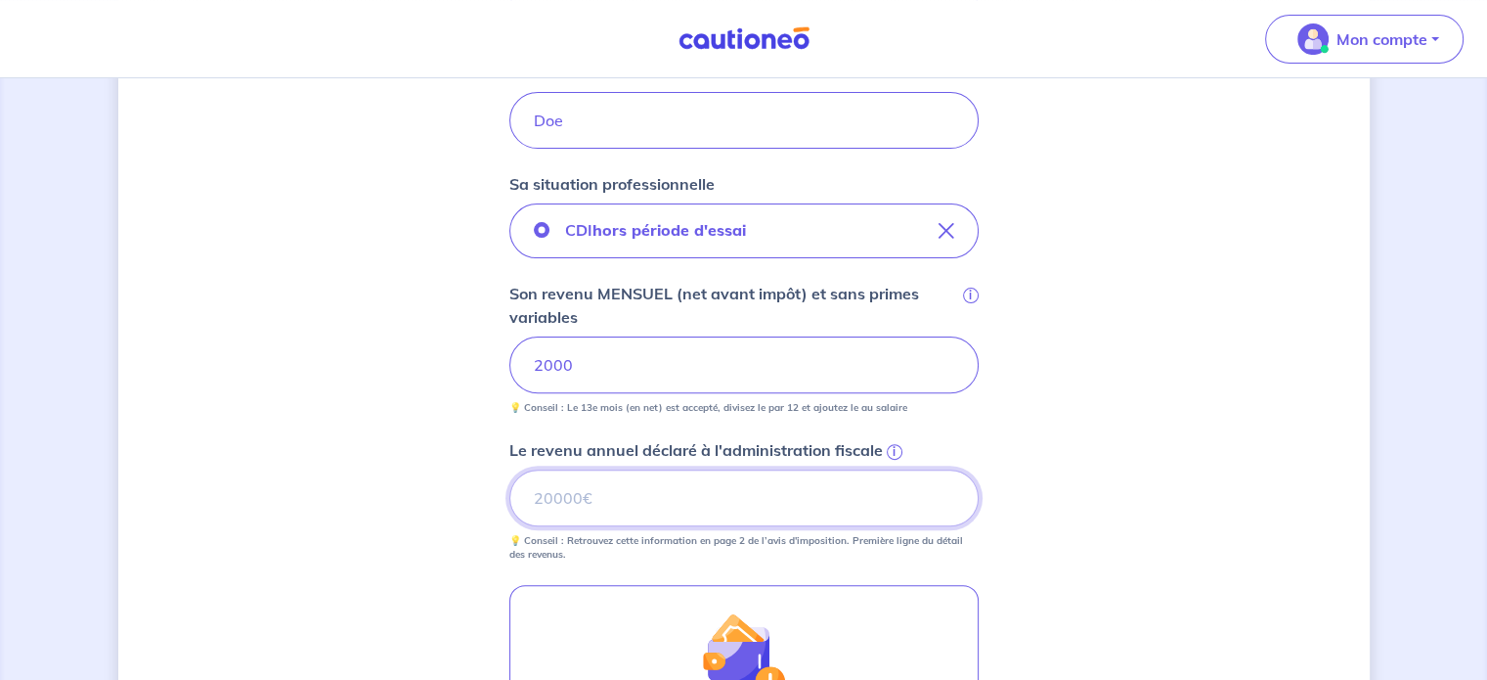
click at [618, 500] on input "Le revenu annuel déclaré à l'administration fiscale i" at bounding box center [744, 497] width 469 height 57
type input "20000"
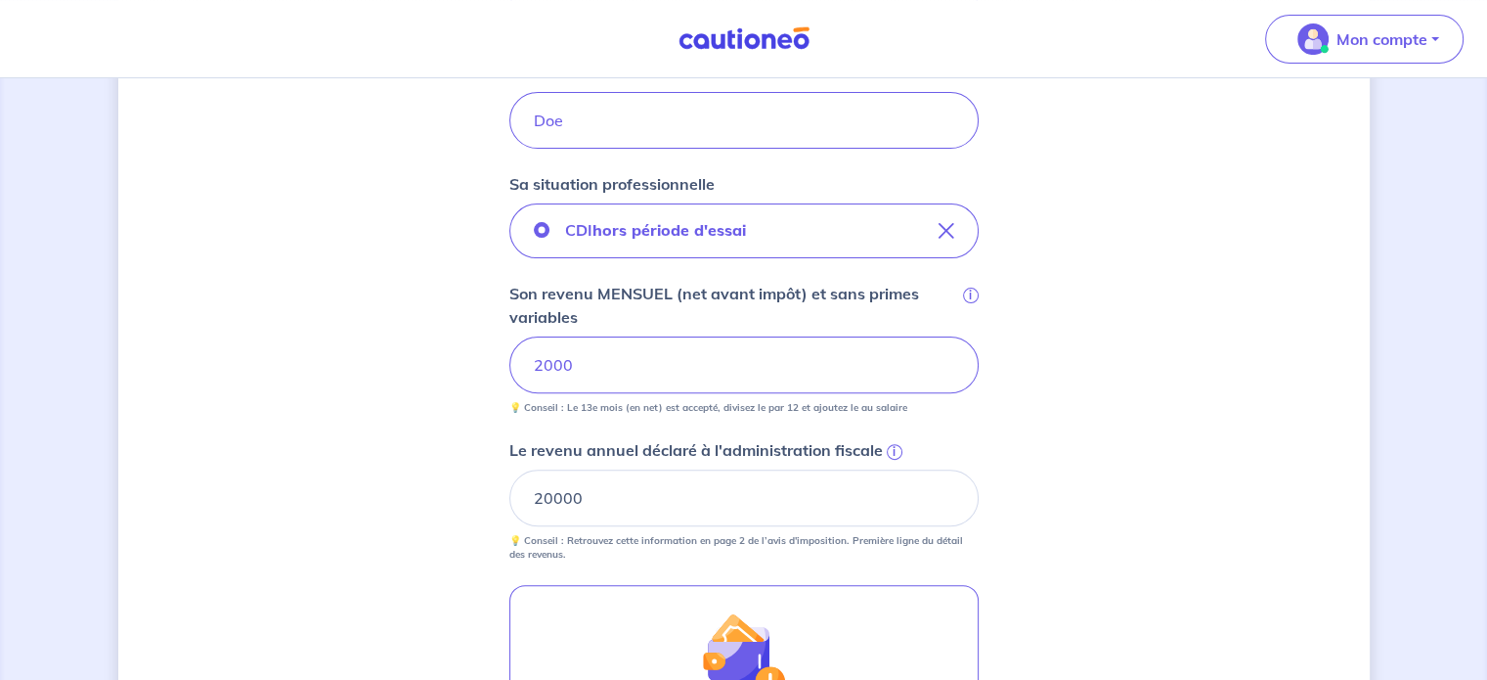
click at [1065, 419] on div "Concernant vos locataires 💡 Pour info : nous acceptons les personnes seules, le…" at bounding box center [744, 287] width 1252 height 1528
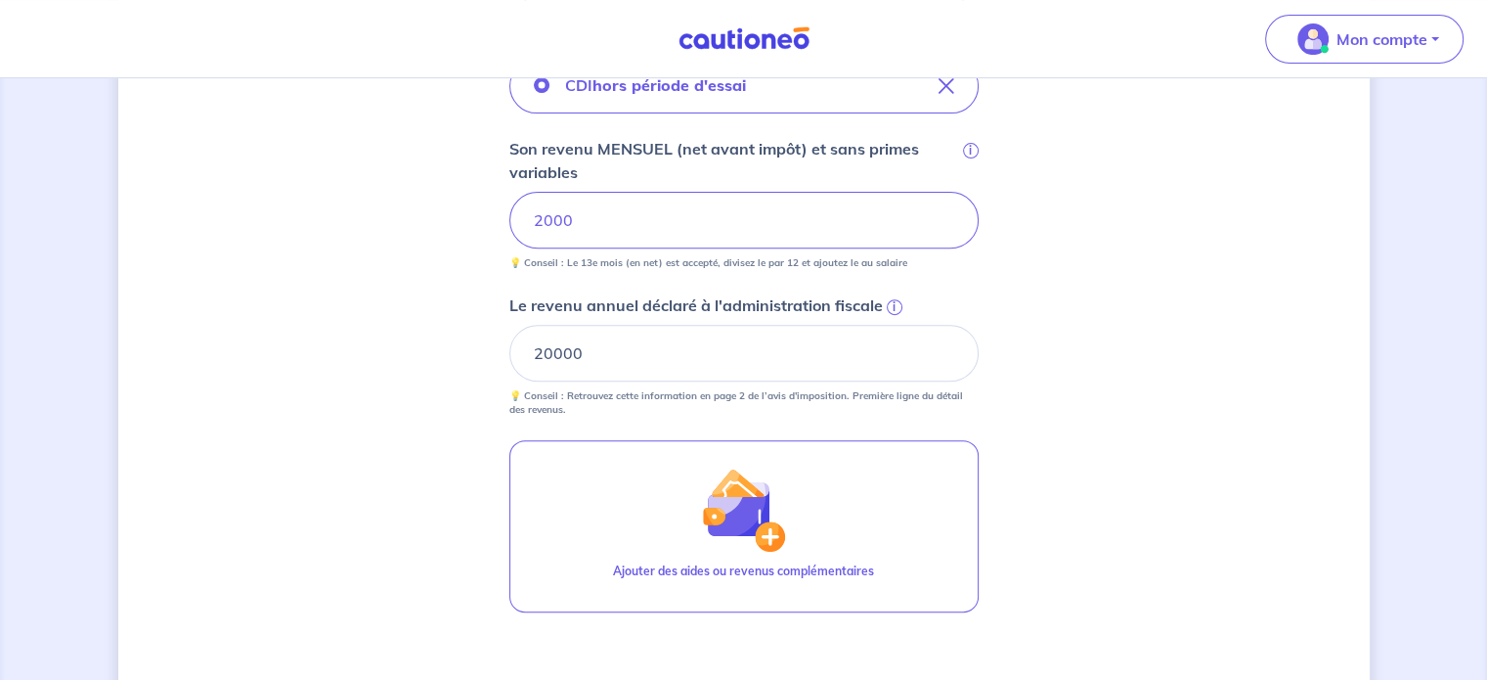
scroll to position [970, 0]
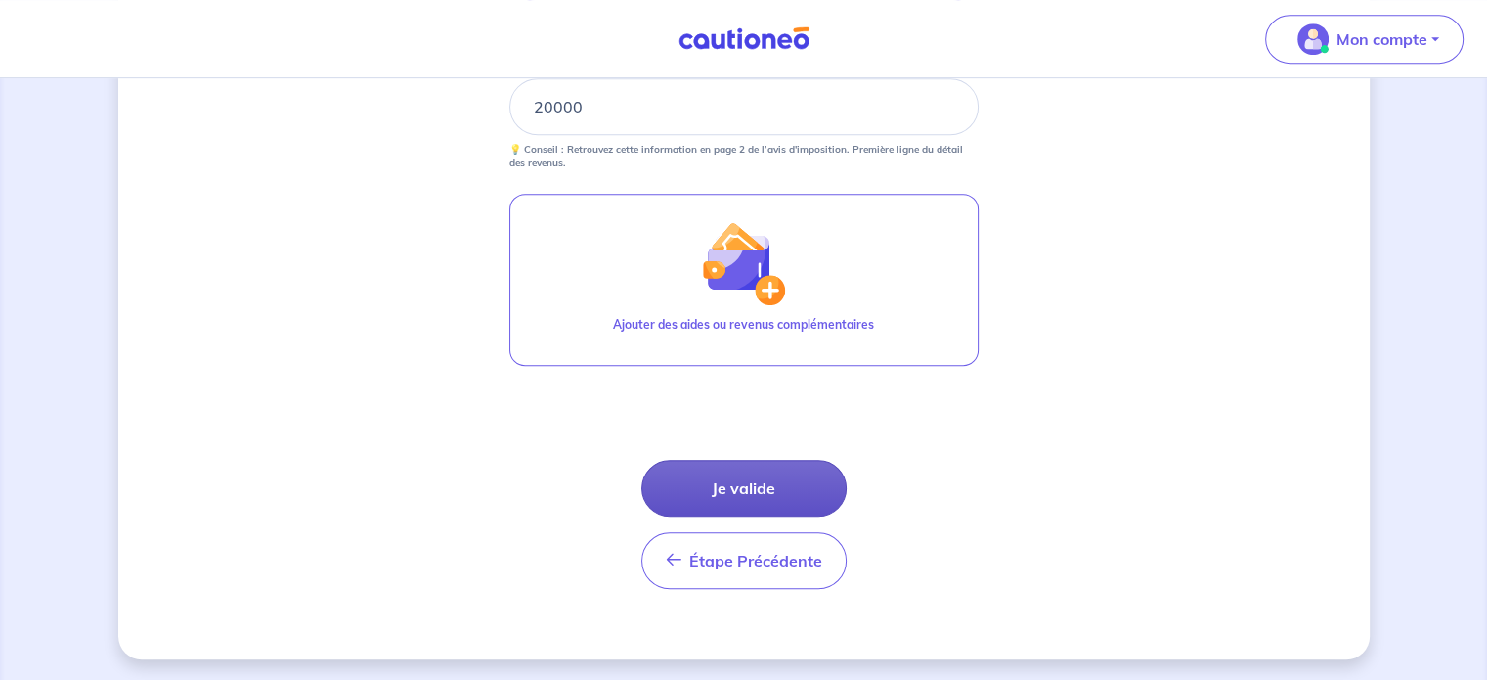
click at [775, 489] on button "Je valide" at bounding box center [744, 488] width 205 height 57
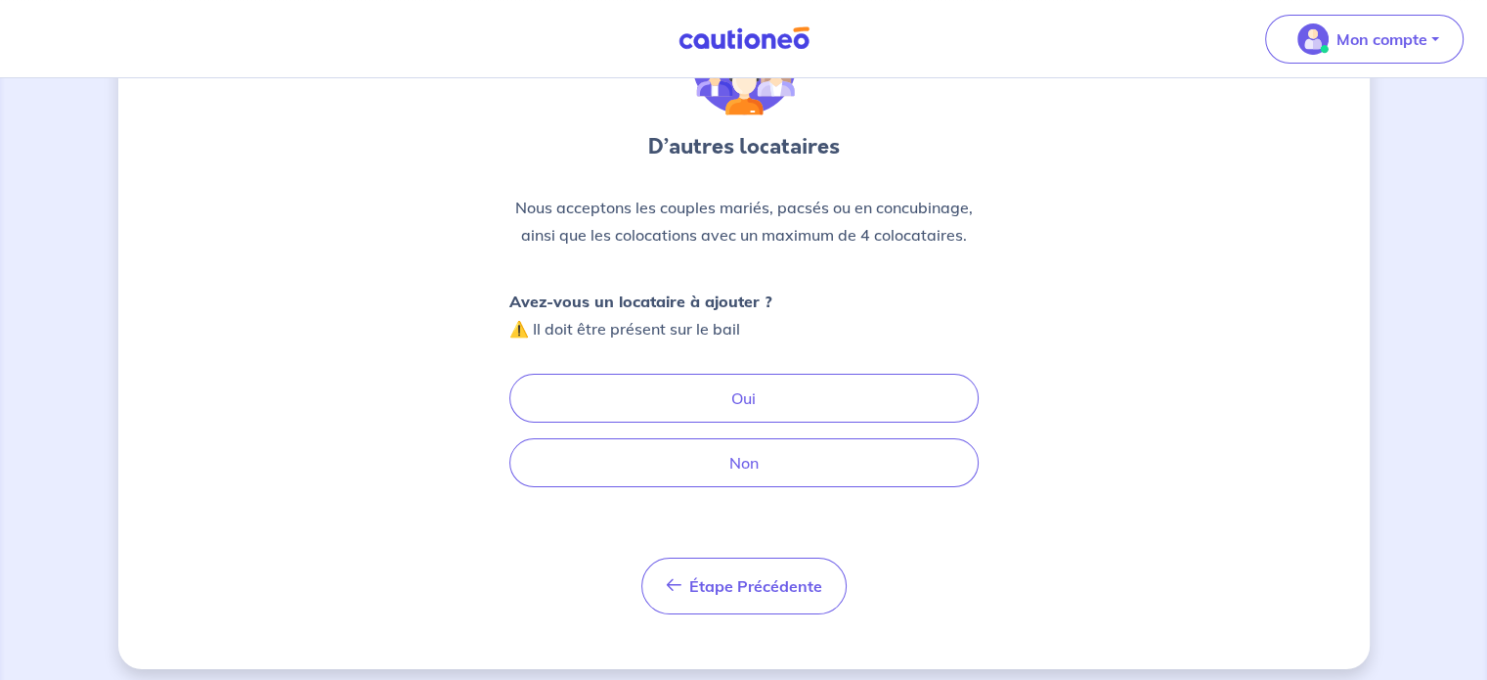
scroll to position [150, 0]
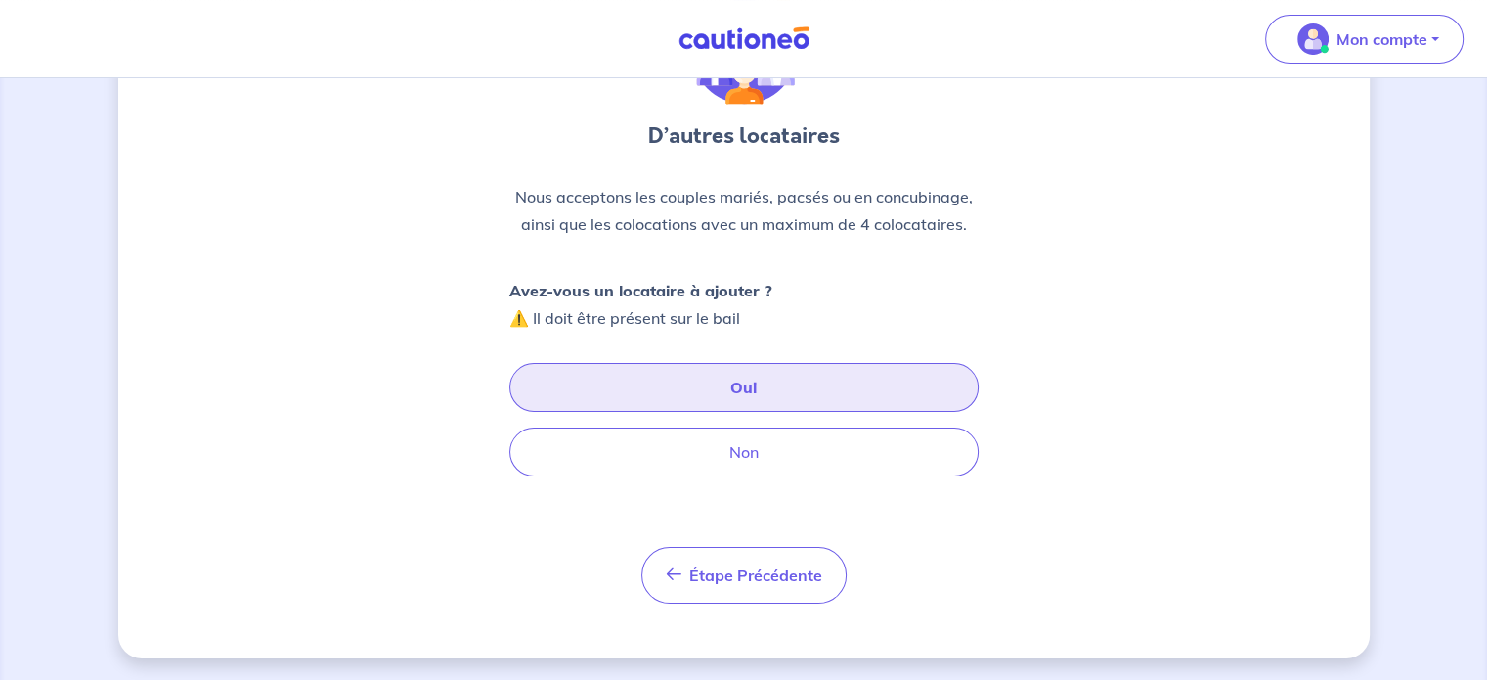
click at [771, 387] on button "Oui" at bounding box center [744, 387] width 469 height 49
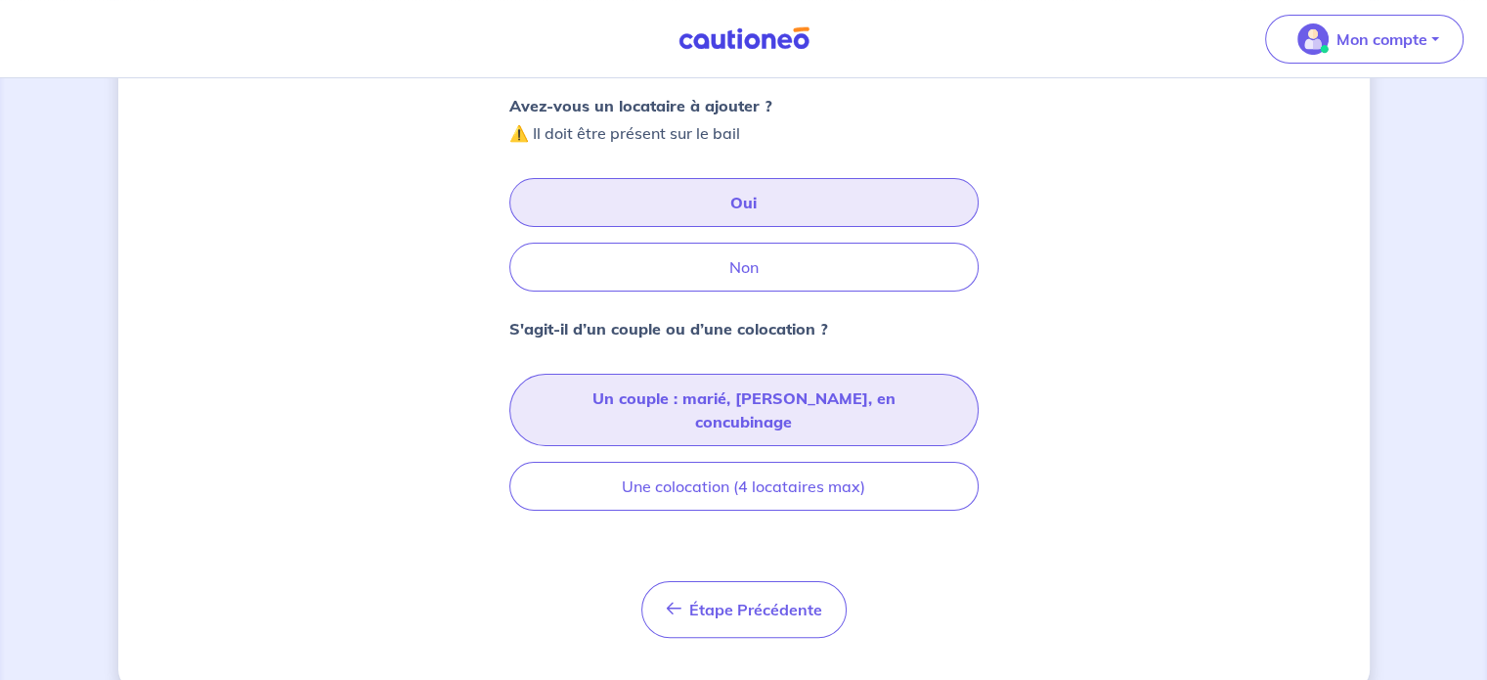
scroll to position [344, 0]
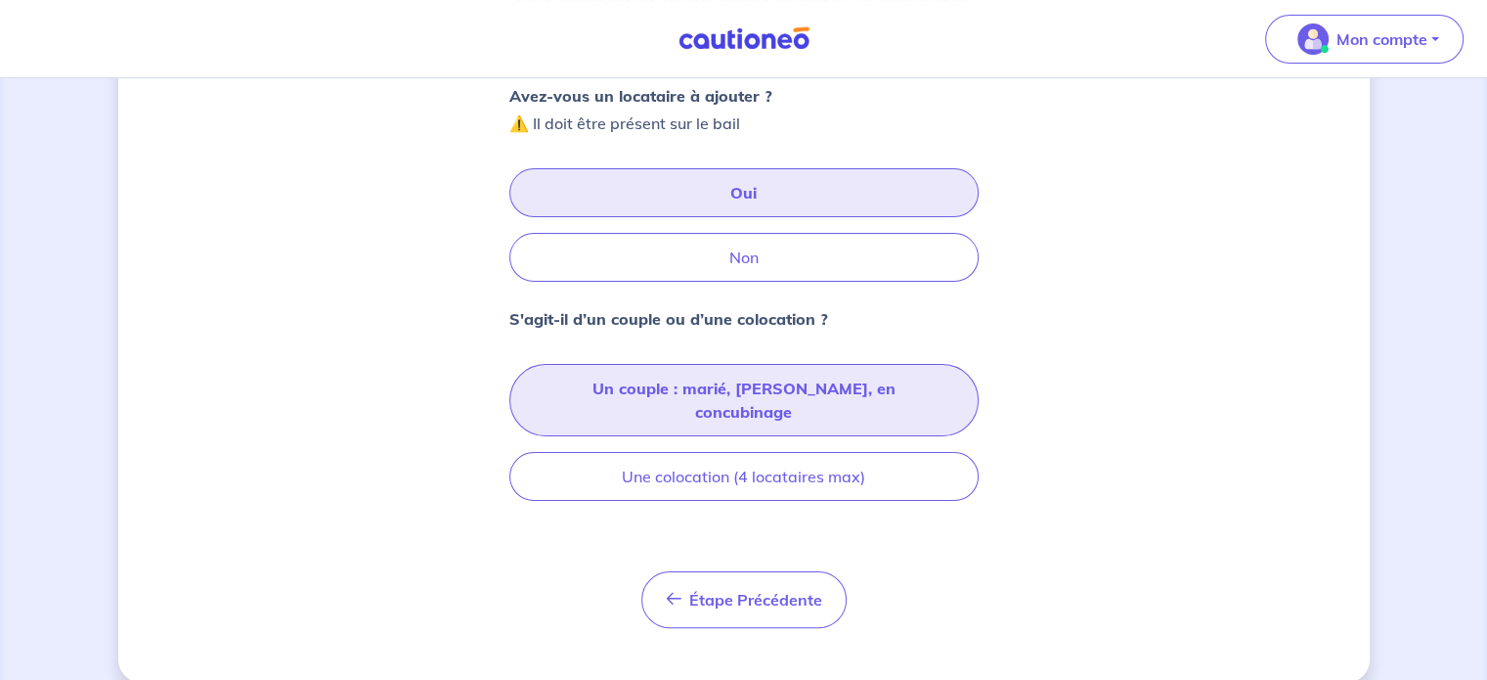
click at [764, 394] on button "Un couple : marié, [PERSON_NAME], en concubinage" at bounding box center [744, 400] width 469 height 72
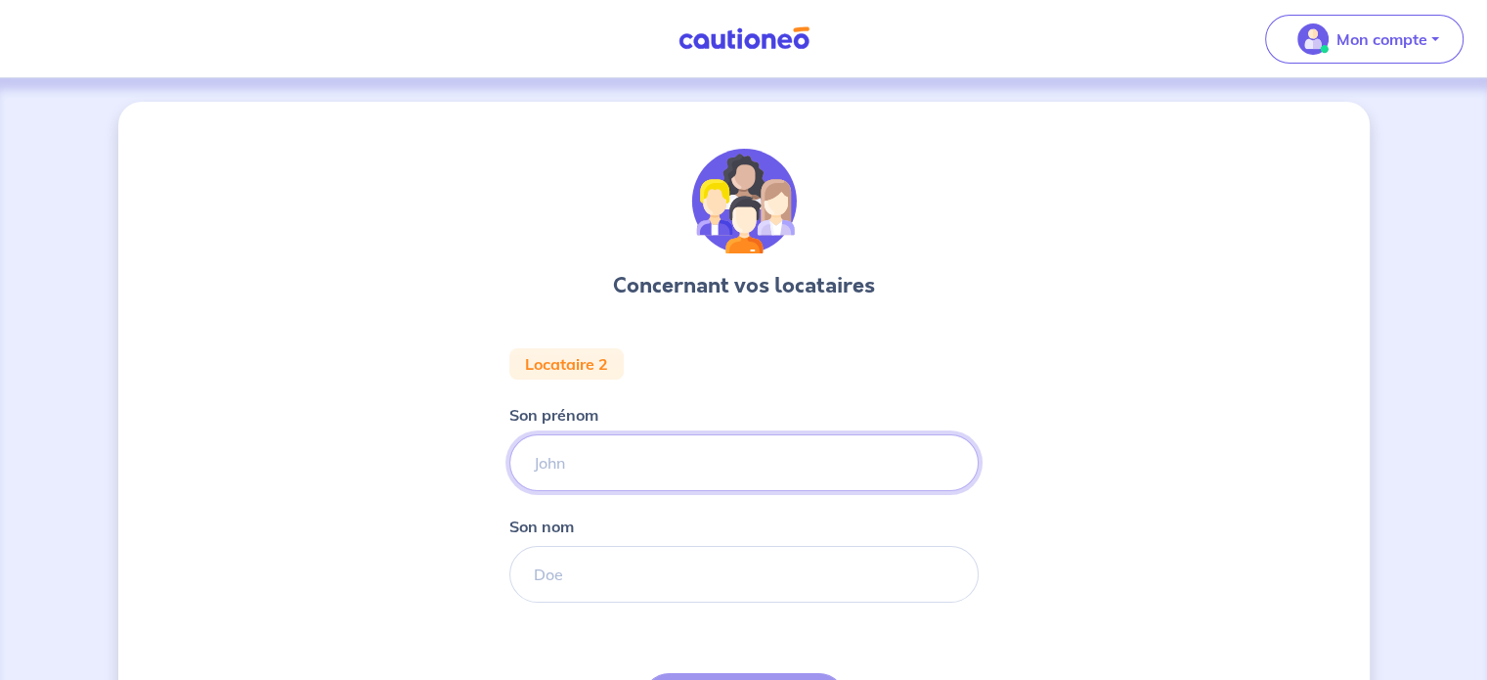
click at [649, 468] on input "Son prénom" at bounding box center [744, 462] width 469 height 57
type input "mae"
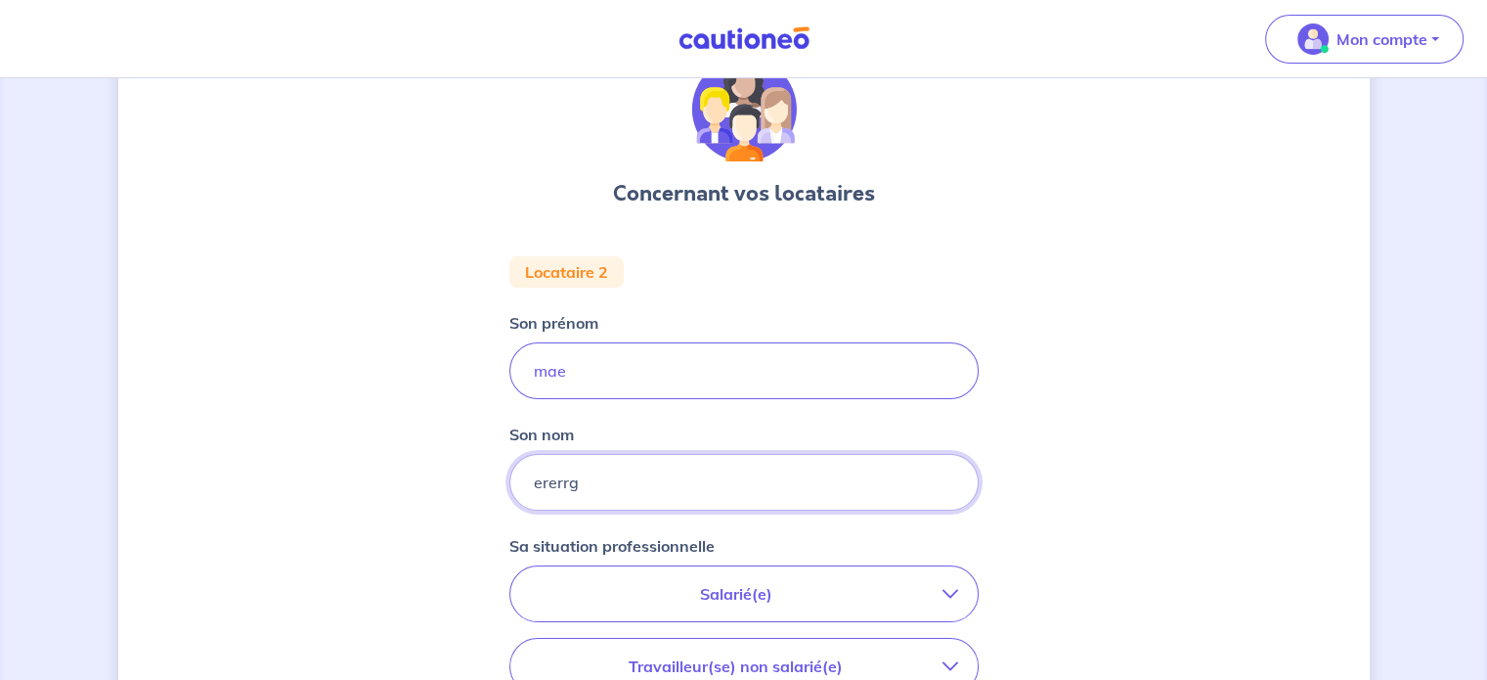
scroll to position [391, 0]
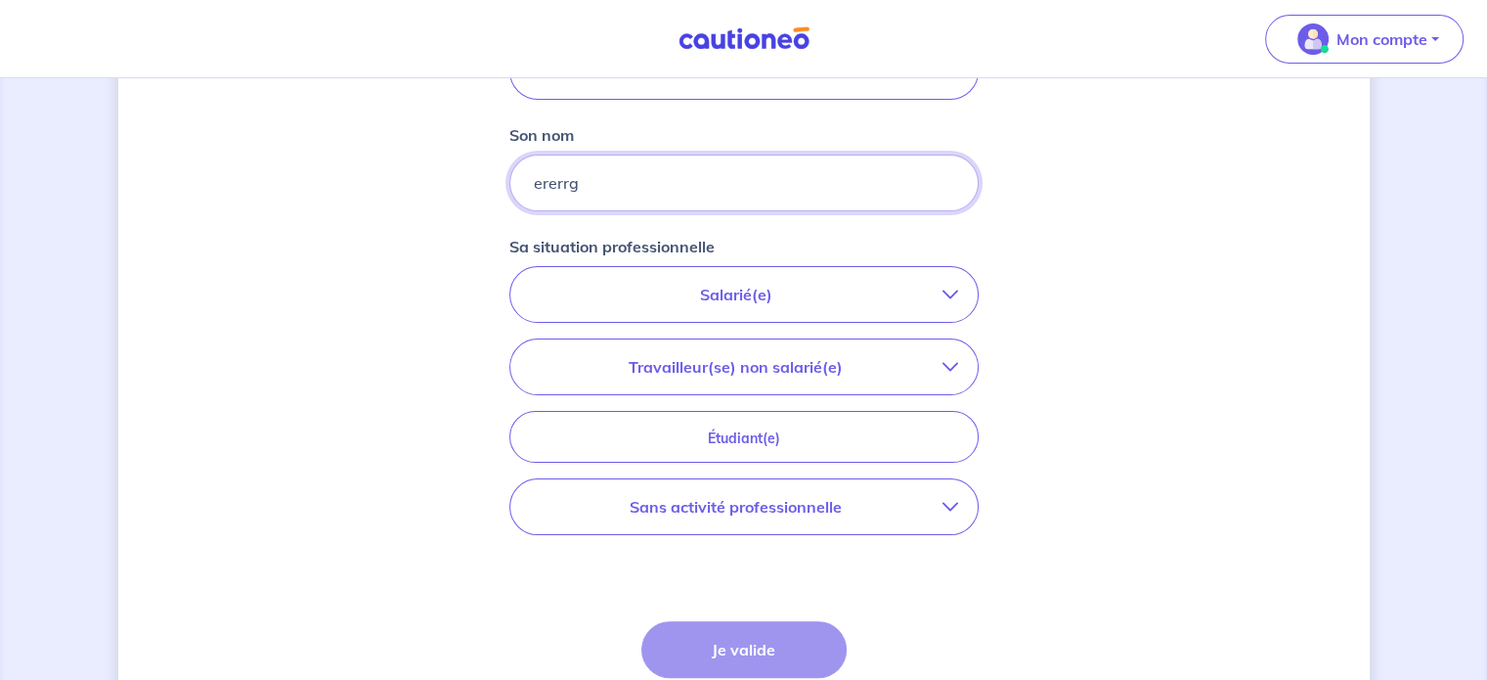
type input "ererrg"
click at [790, 375] on p "Travailleur(se) non salarié(e)" at bounding box center [736, 366] width 413 height 23
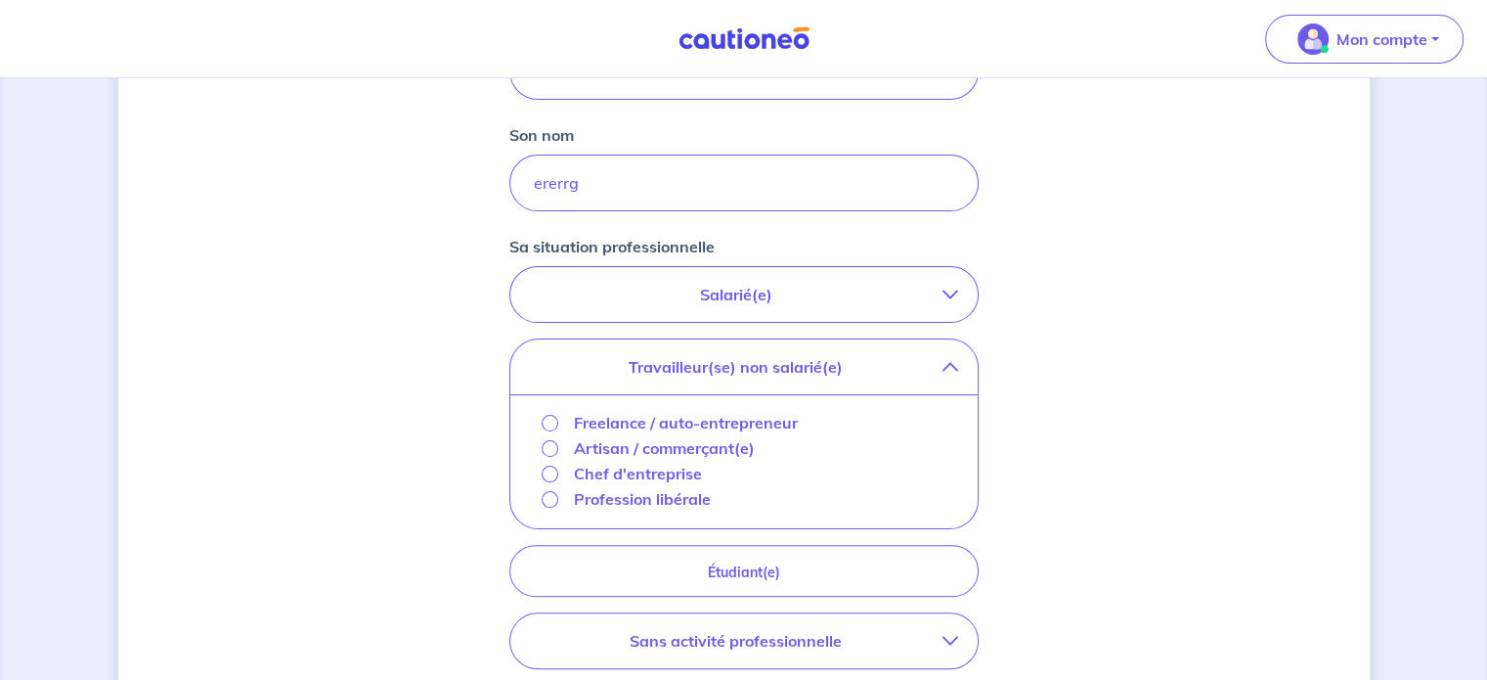
click at [786, 371] on p "Travailleur(se) non salarié(e)" at bounding box center [736, 366] width 413 height 23
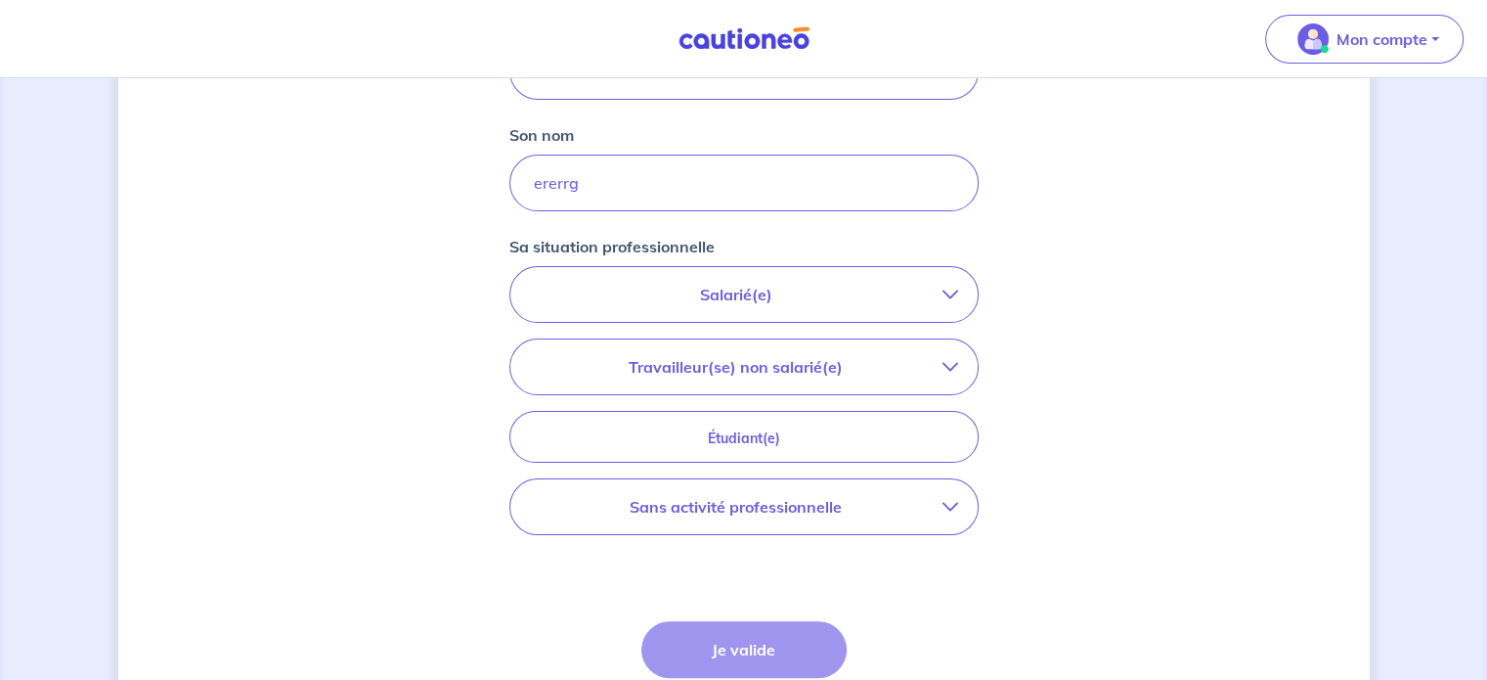
click at [775, 508] on p "Sans activité professionnelle" at bounding box center [736, 506] width 413 height 23
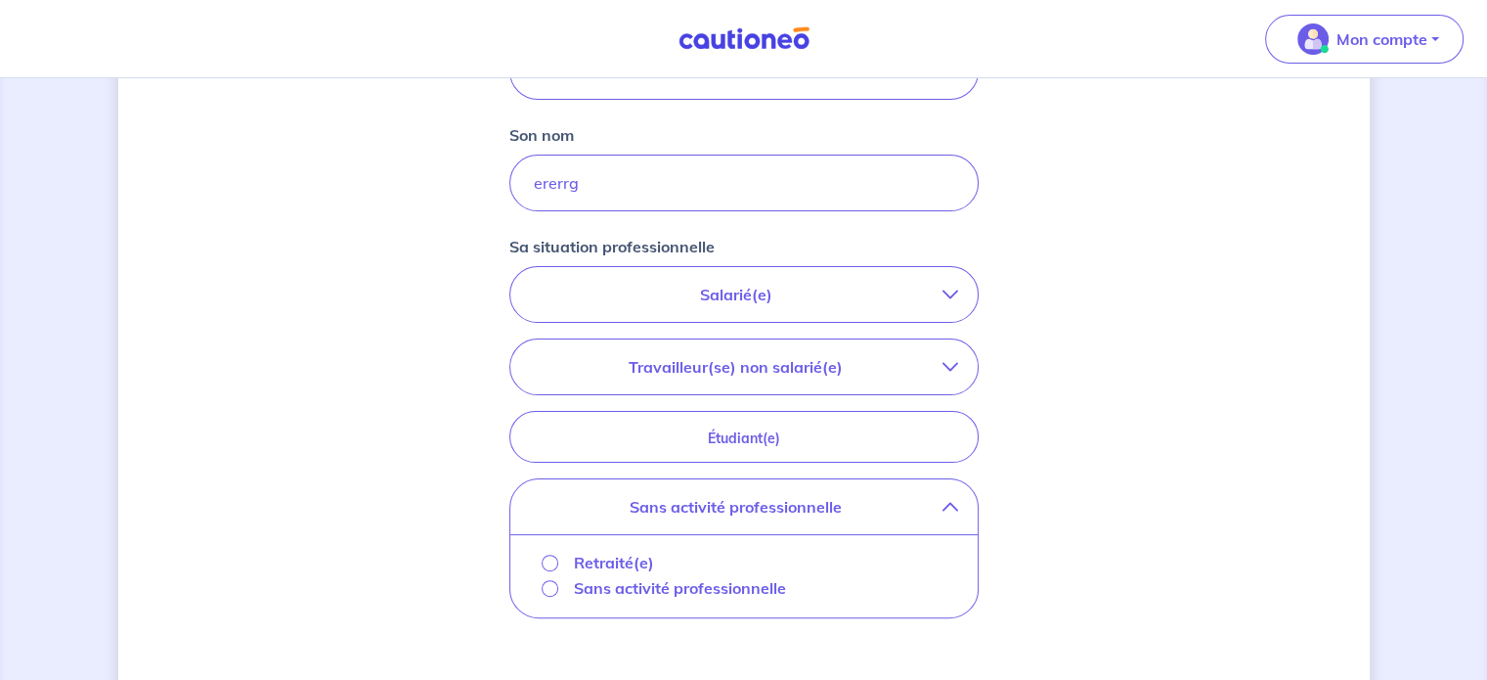
click at [559, 582] on div "Sans activité professionnelle" at bounding box center [664, 587] width 245 height 23
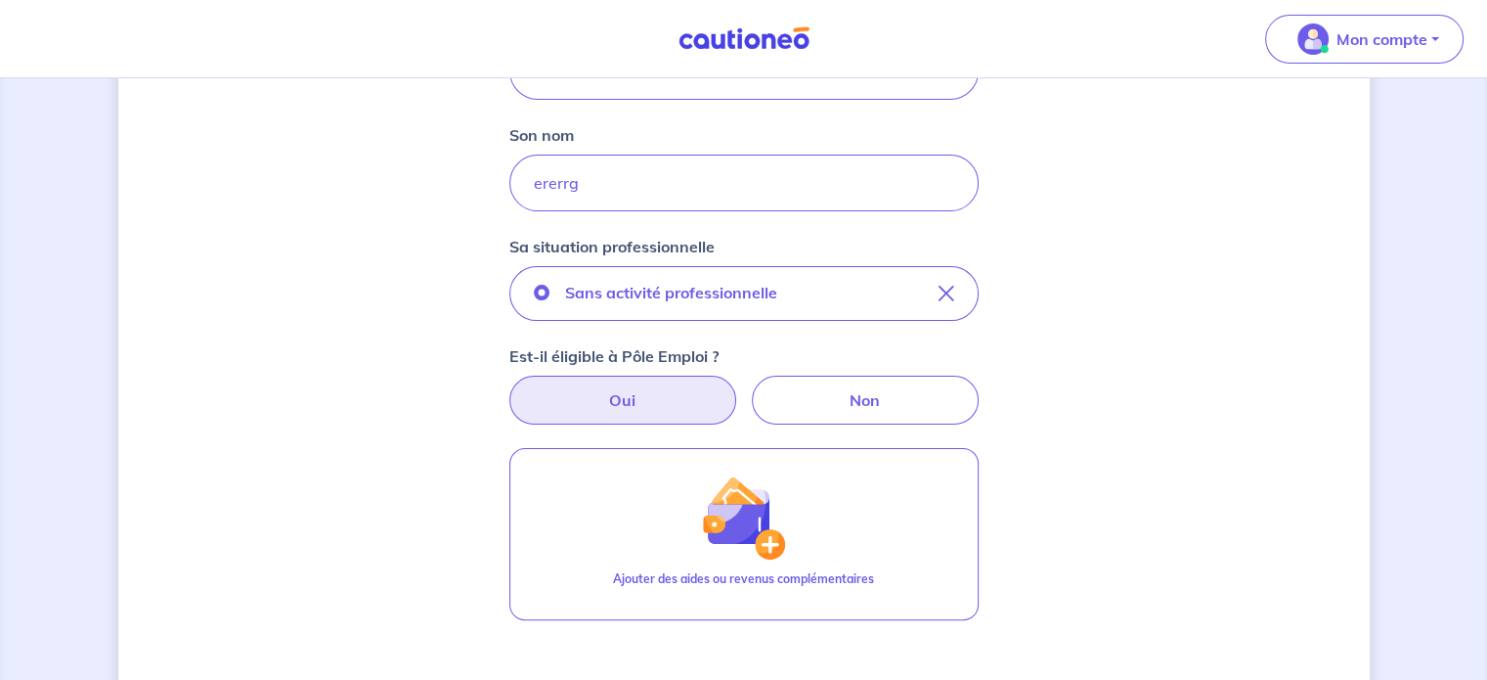
click at [644, 390] on label "Oui" at bounding box center [623, 400] width 227 height 49
click at [737, 388] on input "Oui" at bounding box center [743, 382] width 13 height 13
radio input "true"
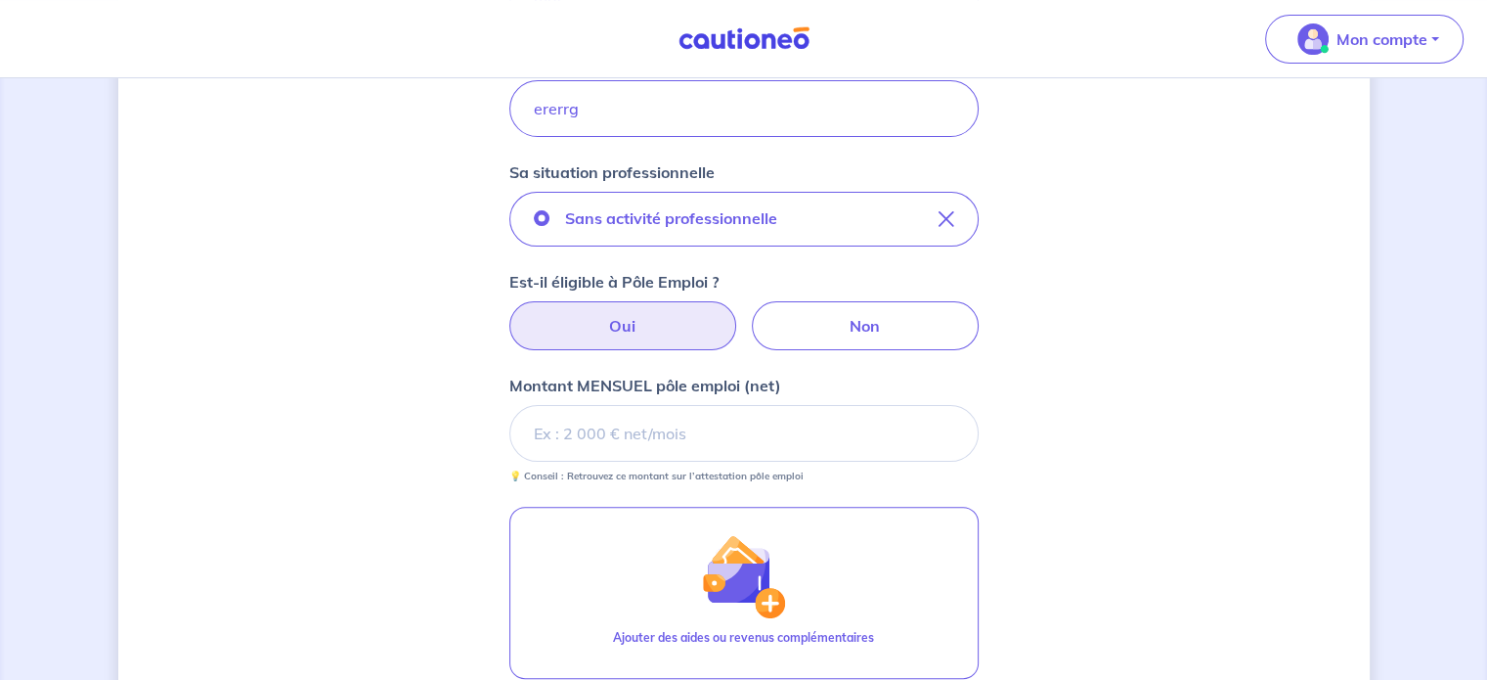
scroll to position [587, 0]
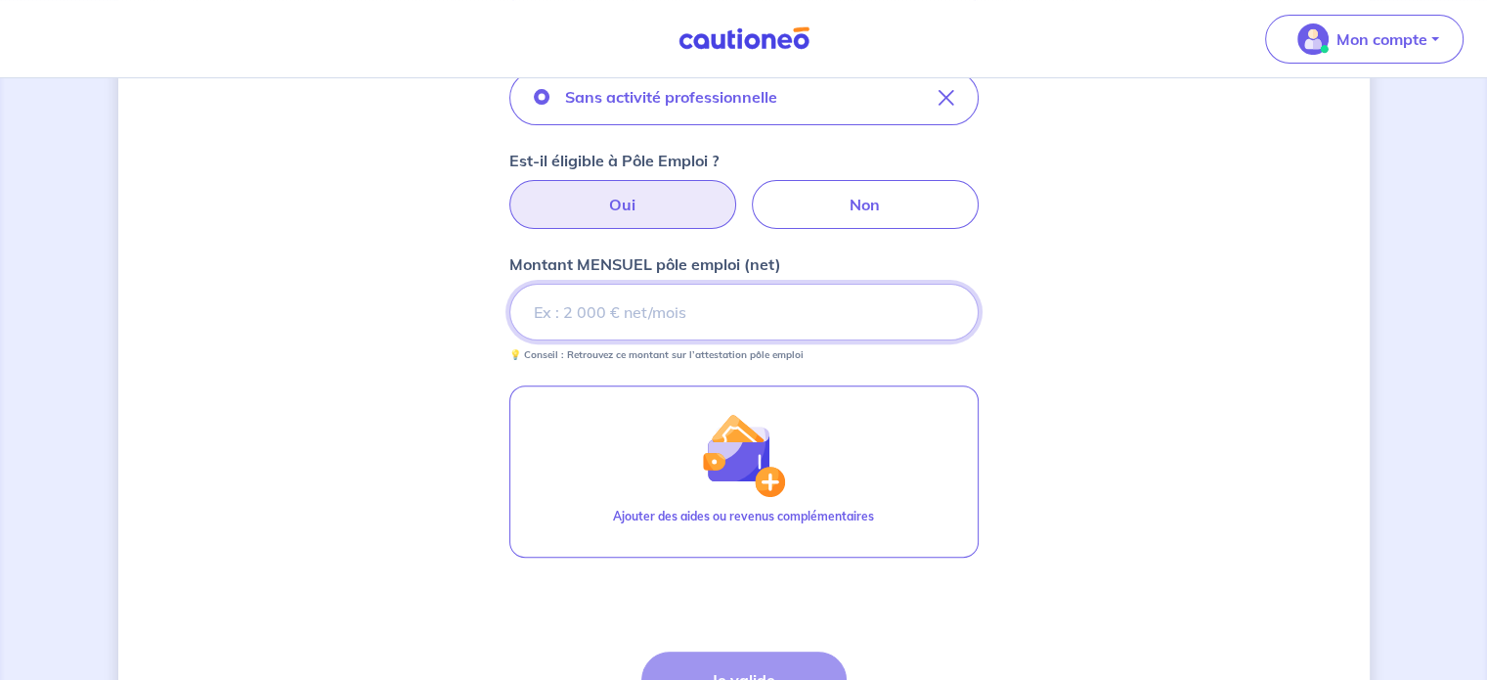
click at [621, 314] on input "Montant MENSUEL pôle emploi (net)" at bounding box center [744, 312] width 469 height 57
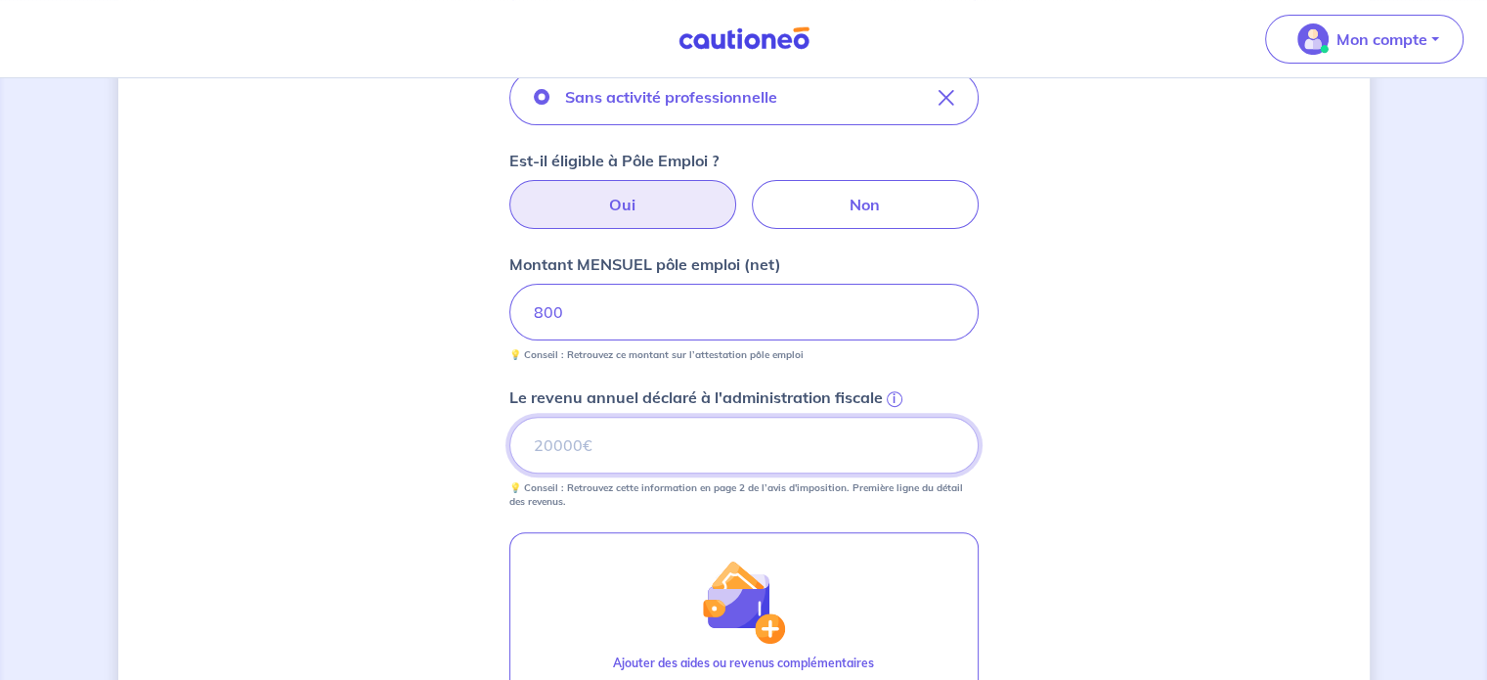
click at [620, 446] on input "Le revenu annuel déclaré à l'administration fiscale i" at bounding box center [744, 445] width 469 height 57
type input "9000"
click at [1070, 431] on div "Concernant vos locataires Locataire 2 Son prénom mae Son nom ererrg Sa situatio…" at bounding box center [744, 256] width 1252 height 1483
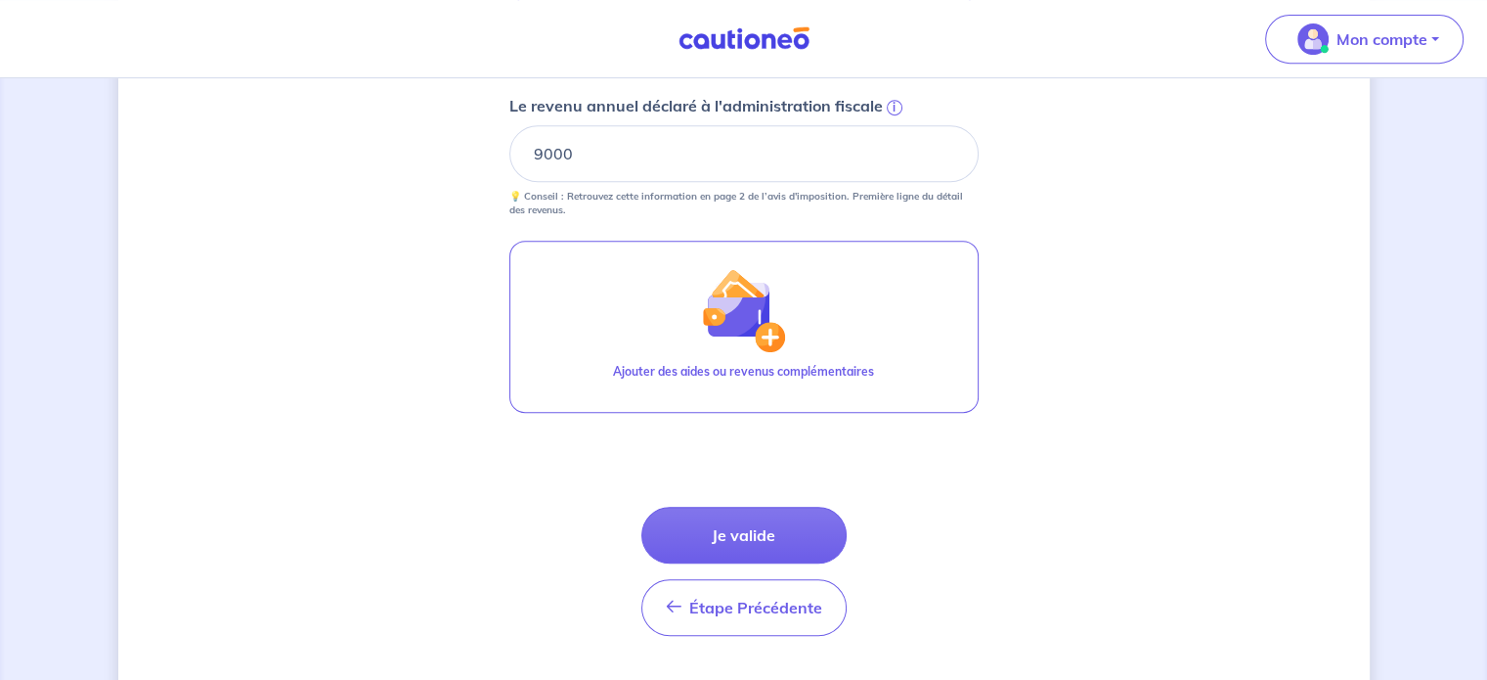
scroll to position [924, 0]
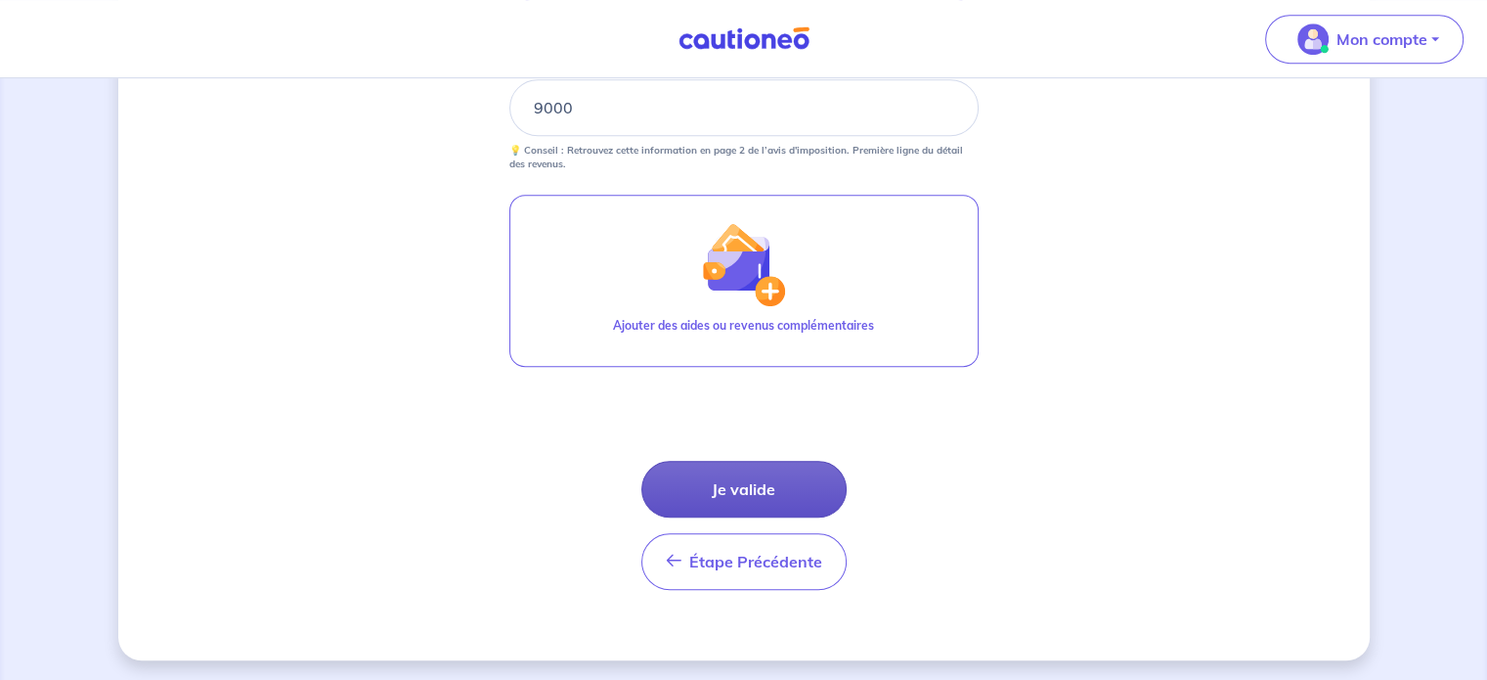
click at [798, 476] on button "Je valide" at bounding box center [744, 489] width 205 height 57
